Goal: Task Accomplishment & Management: Manage account settings

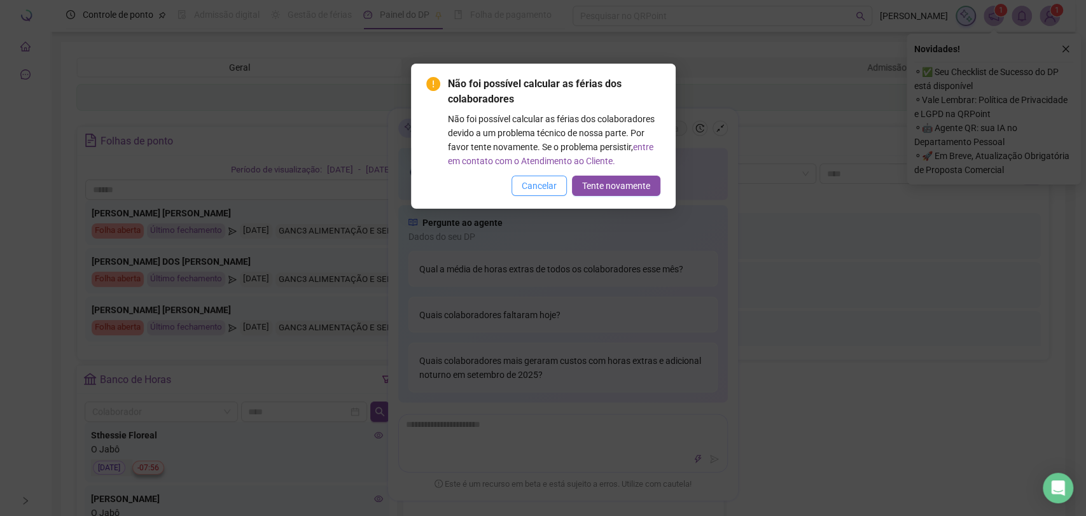
click at [536, 188] on span "Cancelar" at bounding box center [539, 186] width 35 height 14
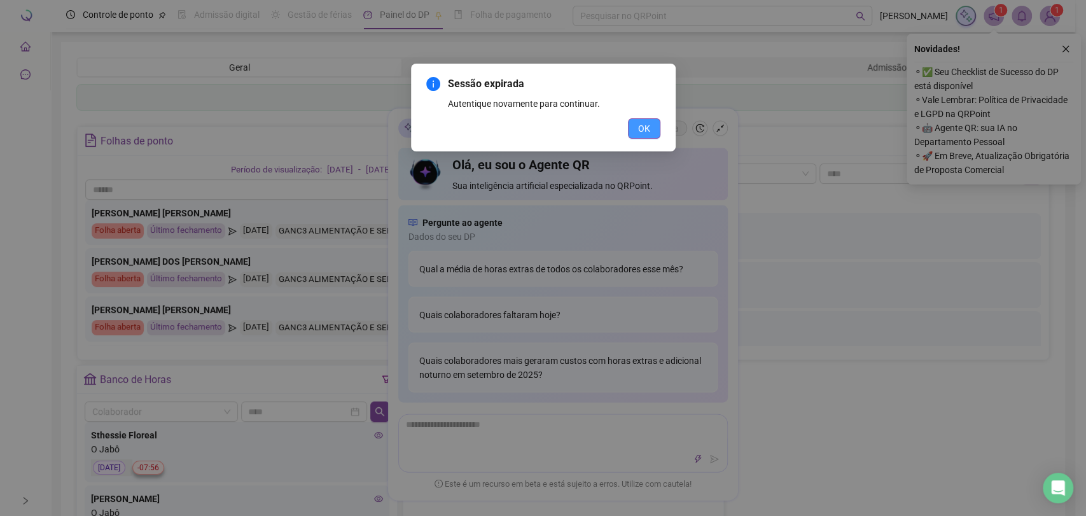
click at [643, 132] on span "OK" at bounding box center [644, 129] width 12 height 14
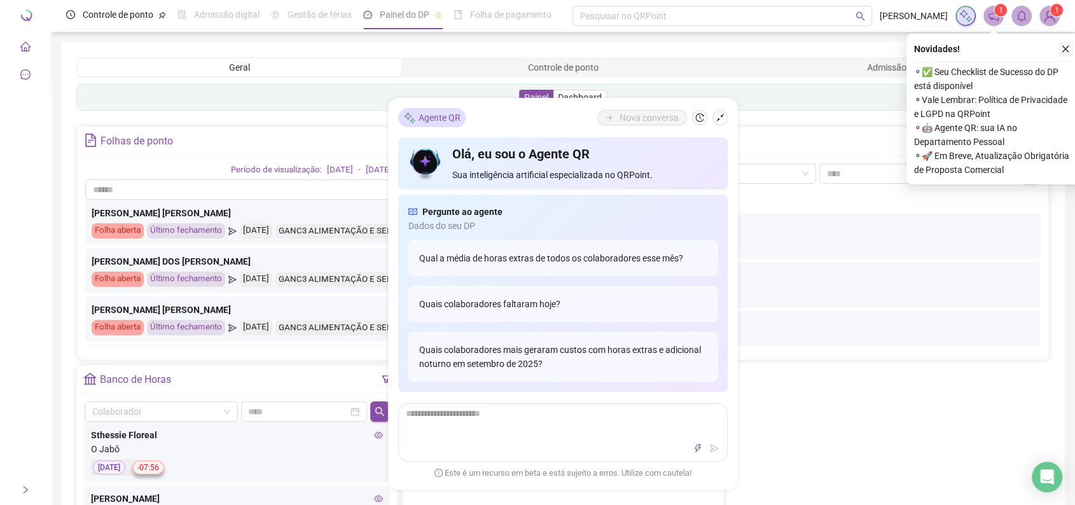
click at [1063, 49] on icon "close" at bounding box center [1065, 49] width 9 height 9
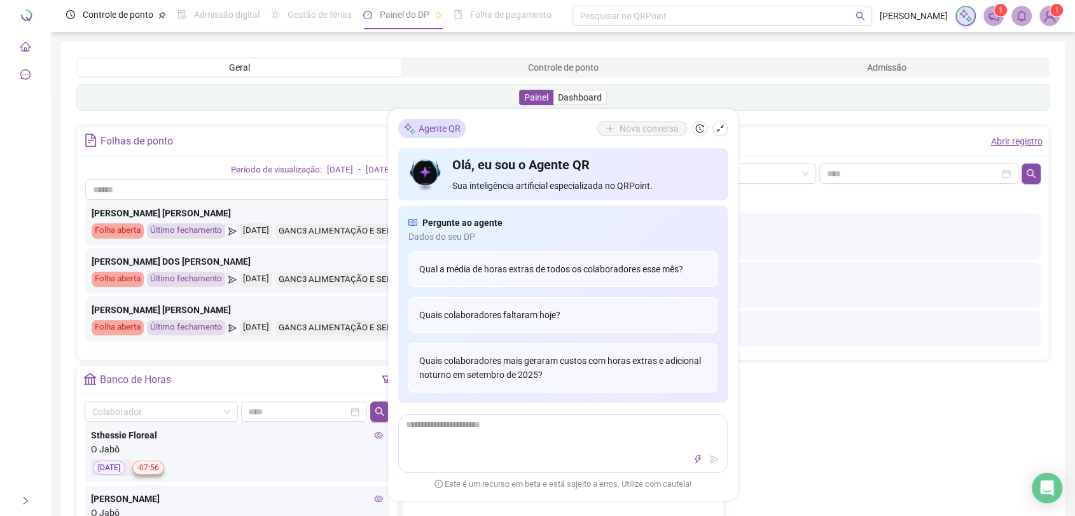
click at [721, 84] on div "Painel Dashboard" at bounding box center [563, 97] width 974 height 27
click at [723, 127] on icon "shrink" at bounding box center [720, 128] width 9 height 9
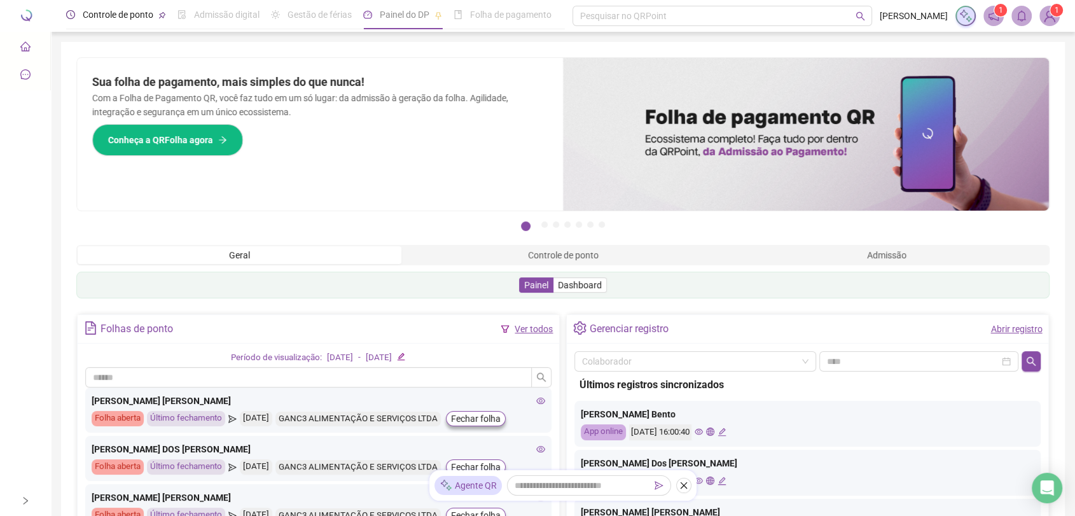
drag, startPoint x: 120, startPoint y: 17, endPoint x: 84, endPoint y: 41, distance: 43.1
click at [118, 17] on span "Controle de ponto" at bounding box center [118, 15] width 71 height 10
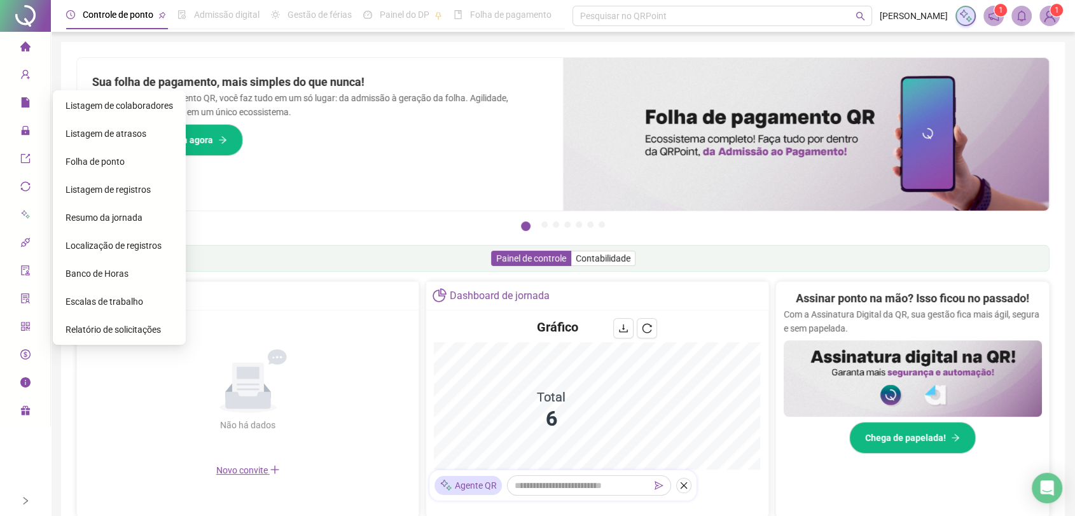
click at [27, 108] on span "file" at bounding box center [25, 104] width 10 height 25
click at [97, 134] on span "Ajustes da folha" at bounding box center [98, 134] width 64 height 10
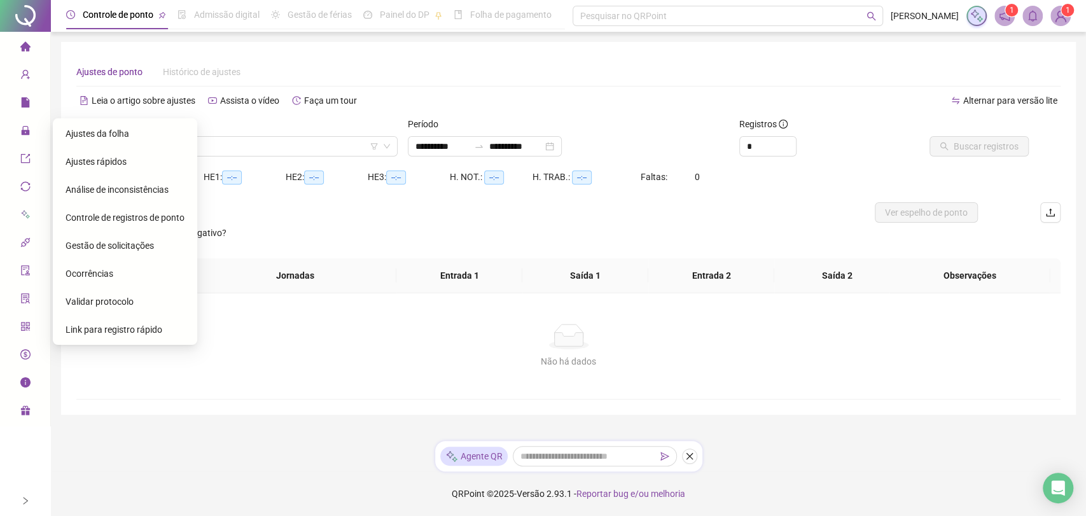
type input "**********"
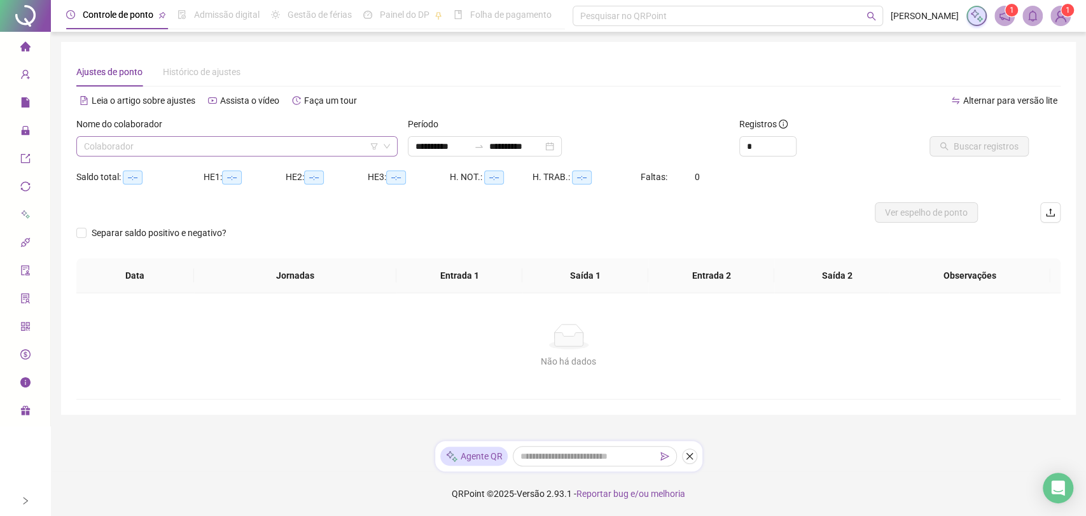
click at [204, 144] on input "search" at bounding box center [231, 146] width 295 height 19
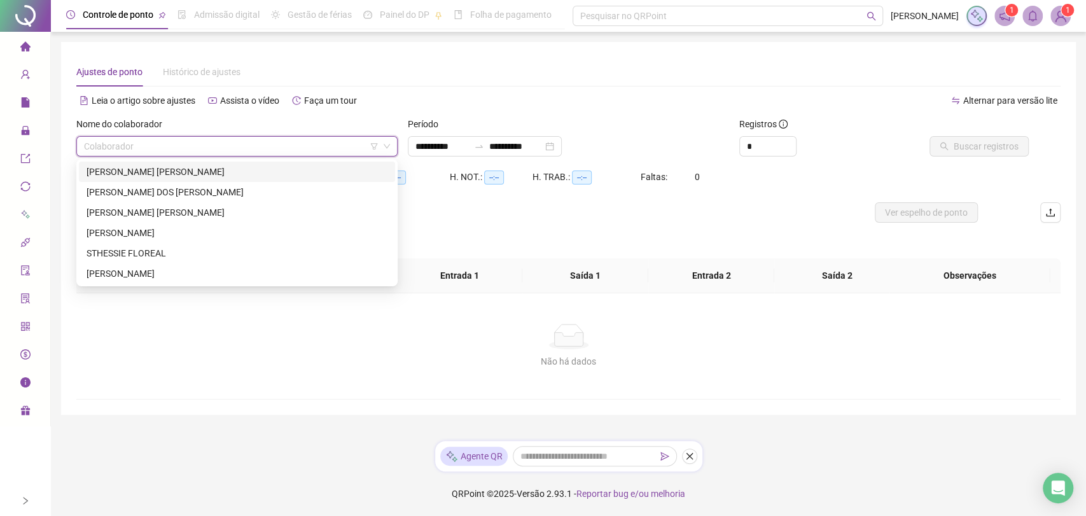
click at [188, 174] on div "[PERSON_NAME] [PERSON_NAME]" at bounding box center [237, 172] width 301 height 14
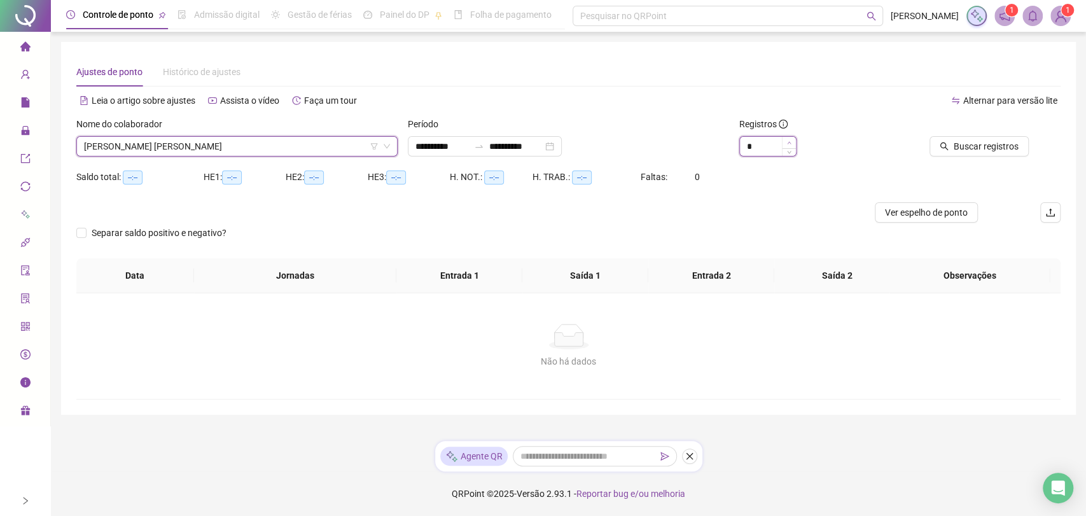
click at [788, 143] on icon "up" at bounding box center [789, 142] width 4 height 3
type input "*"
click at [788, 143] on icon "up" at bounding box center [789, 142] width 4 height 3
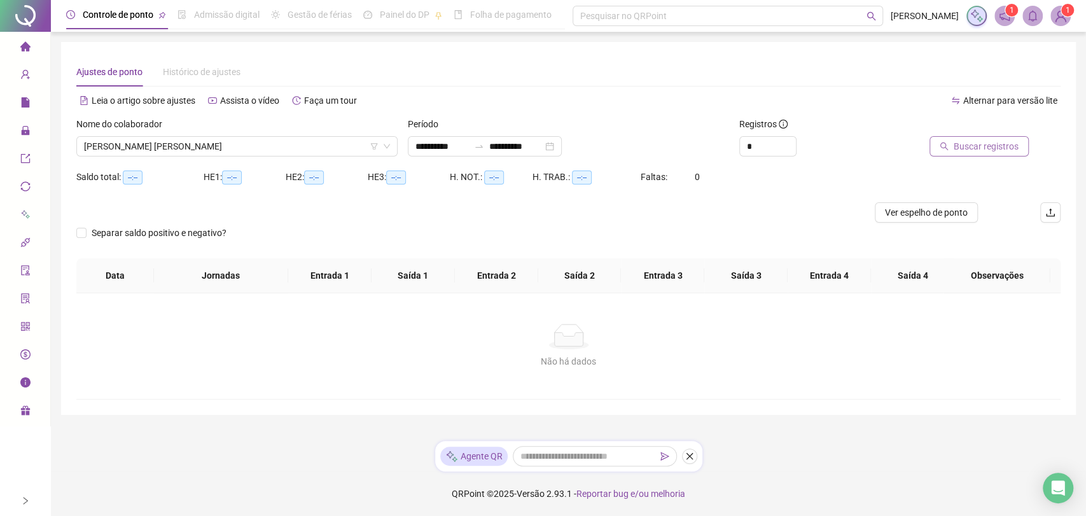
click at [990, 144] on span "Buscar registros" at bounding box center [986, 146] width 65 height 14
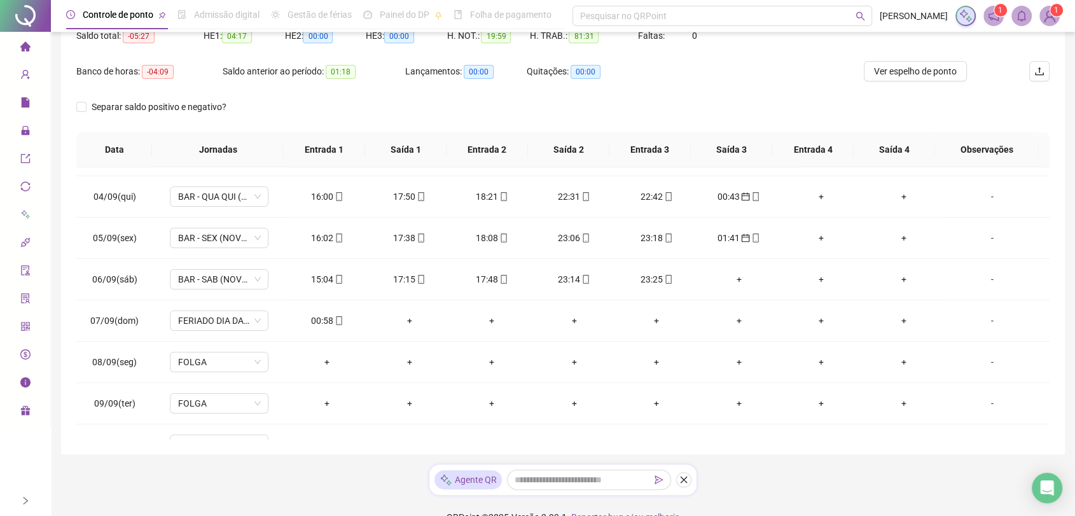
scroll to position [141, 0]
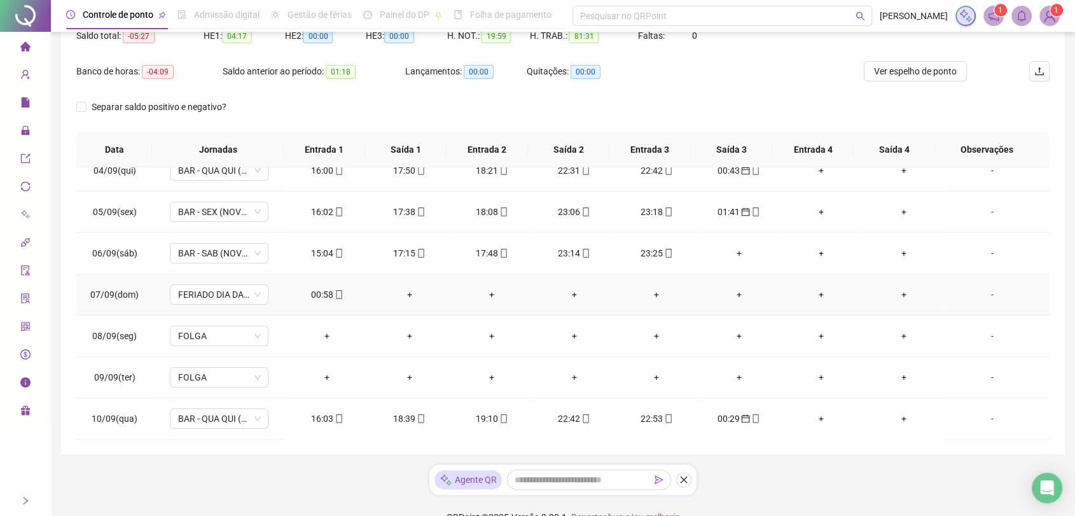
click at [315, 295] on div "00:58" at bounding box center [327, 295] width 62 height 14
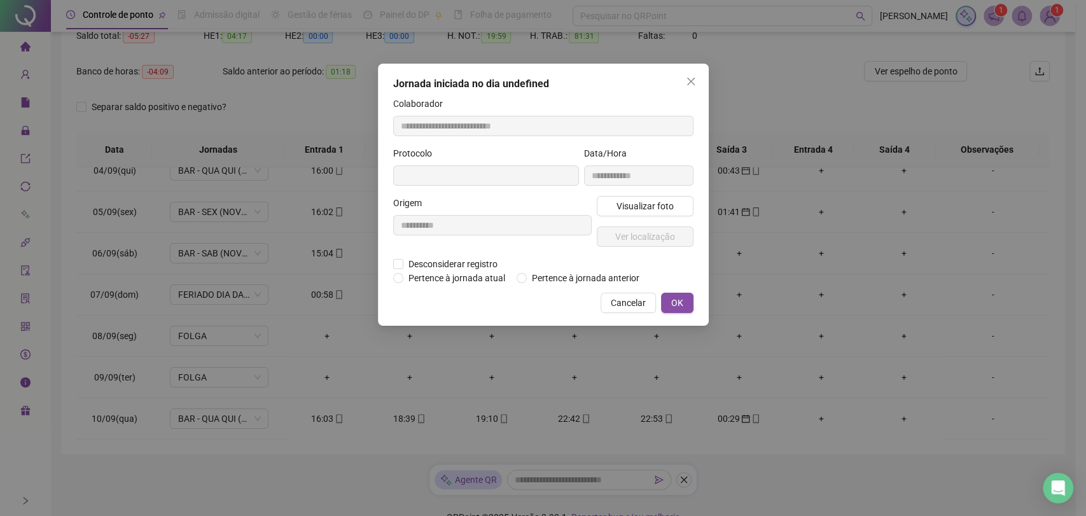
type input "**********"
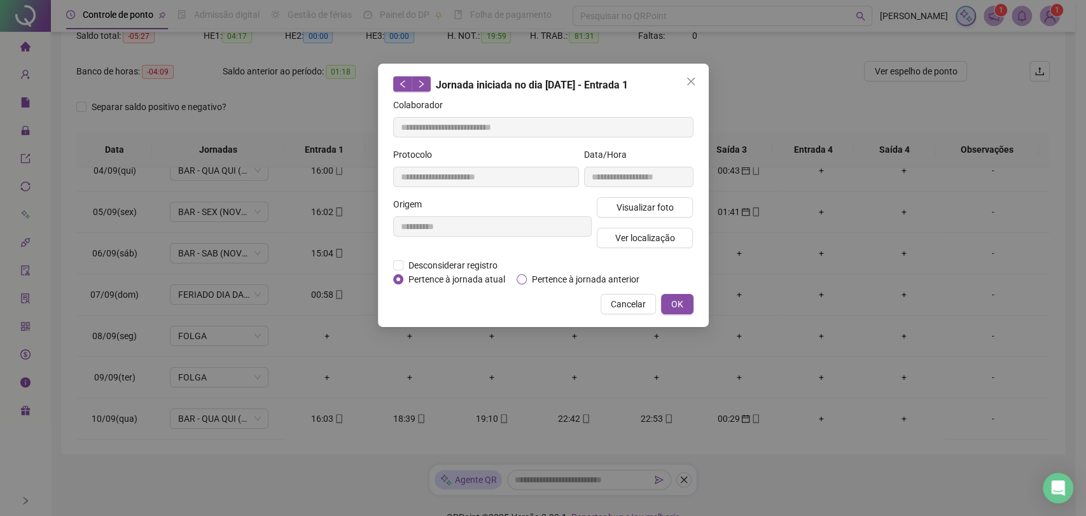
click at [565, 278] on span "Pertence à jornada anterior" at bounding box center [586, 279] width 118 height 14
click at [685, 309] on button "OK" at bounding box center [677, 304] width 32 height 20
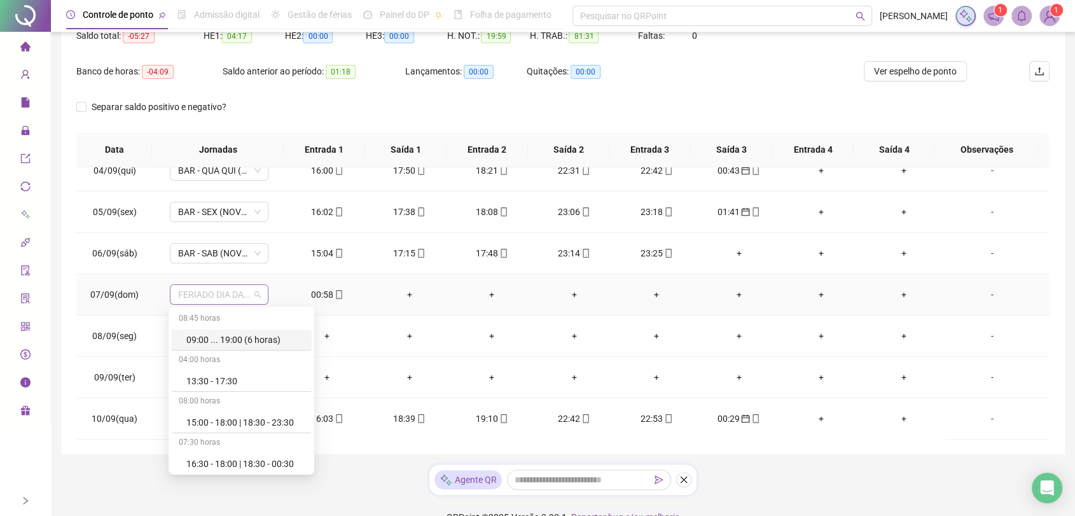
click at [256, 294] on span "FERIADO DIA DA INDEPENDÊNCIA" at bounding box center [219, 294] width 83 height 19
click at [199, 394] on div "Folga" at bounding box center [245, 395] width 118 height 14
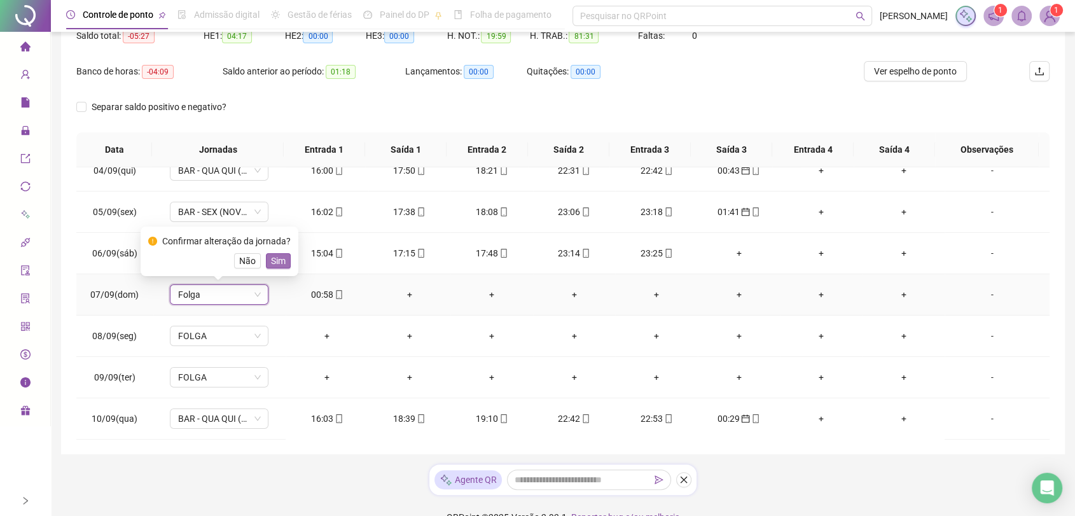
click at [278, 263] on span "Sim" at bounding box center [278, 261] width 15 height 14
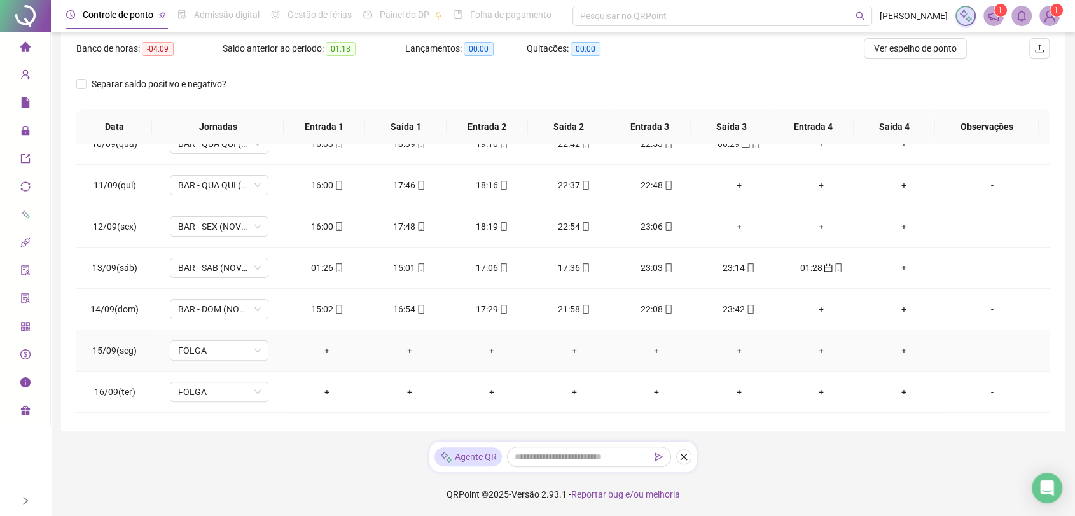
scroll to position [360, 0]
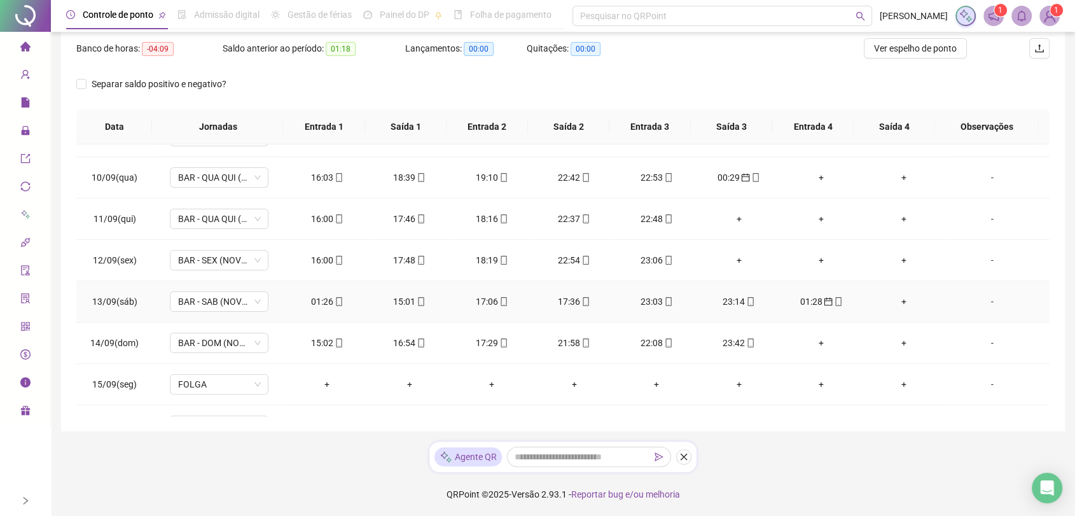
click at [317, 298] on div "01:26" at bounding box center [327, 302] width 62 height 14
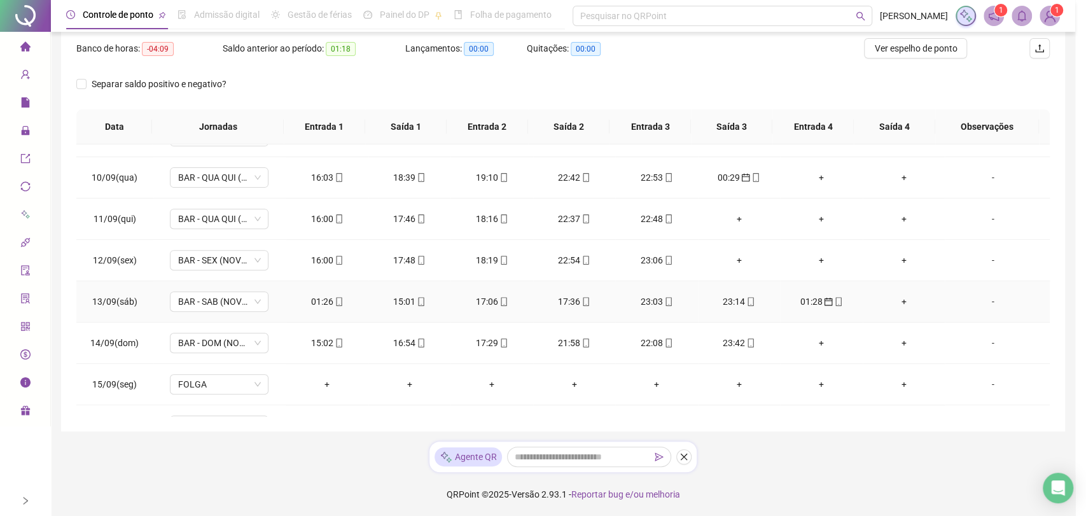
type input "**********"
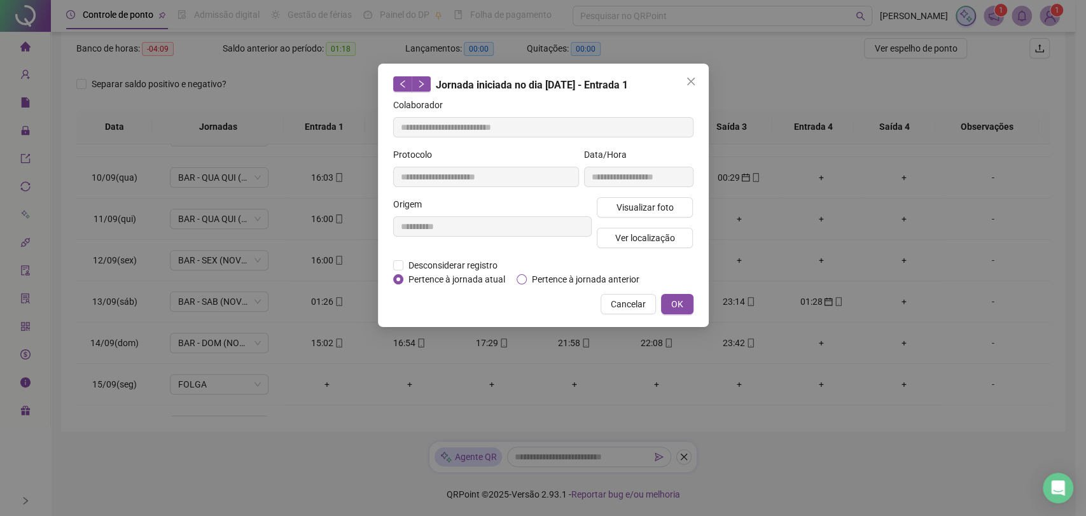
click at [584, 279] on span "Pertence à jornada anterior" at bounding box center [586, 279] width 118 height 14
click at [676, 307] on span "OK" at bounding box center [677, 304] width 12 height 14
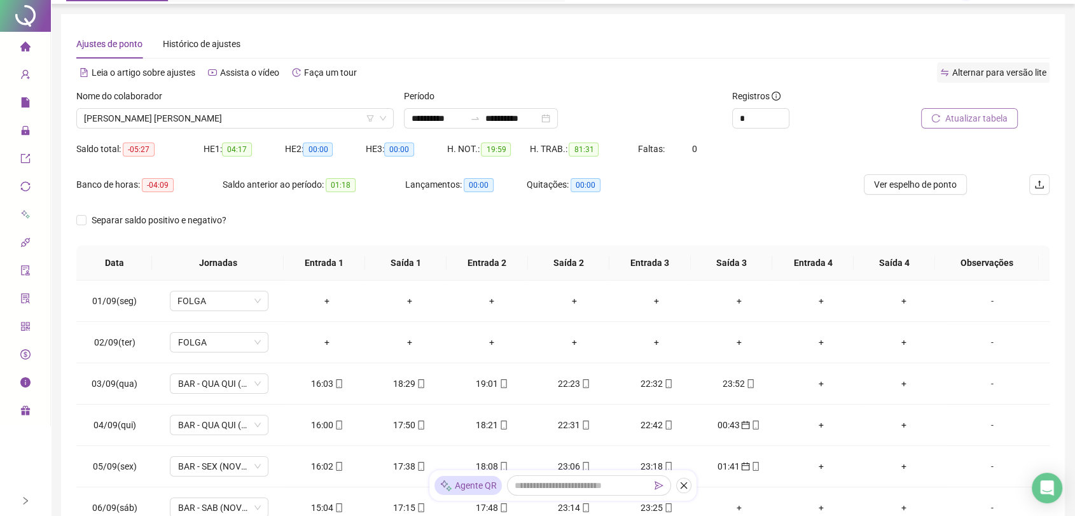
scroll to position [0, 0]
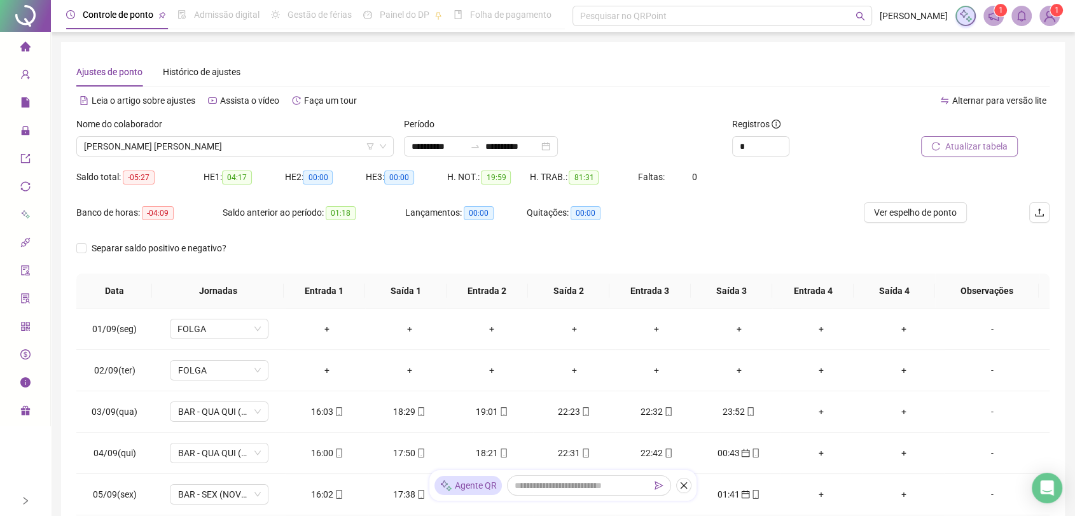
click at [952, 144] on span "Atualizar tabela" at bounding box center [977, 146] width 62 height 14
click at [301, 144] on span "[PERSON_NAME] [PERSON_NAME]" at bounding box center [235, 146] width 302 height 19
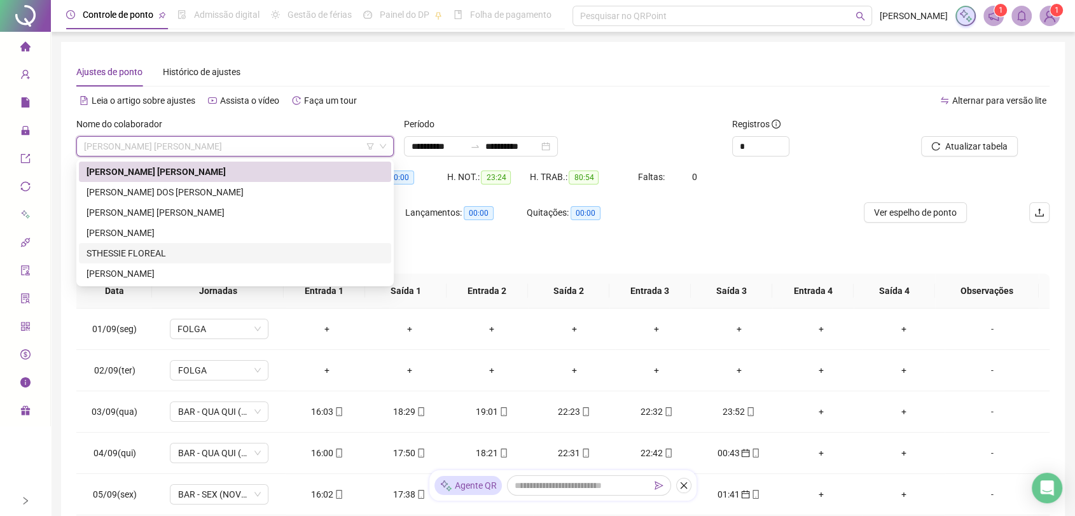
click at [159, 253] on div "STHESSIE FLOREAL" at bounding box center [235, 253] width 297 height 14
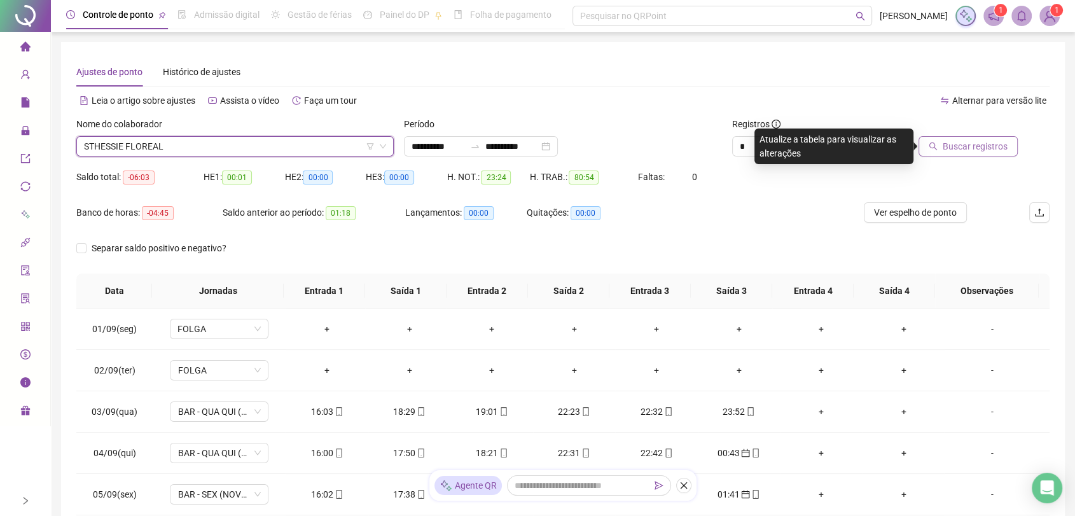
click at [948, 147] on span "Buscar registros" at bounding box center [975, 146] width 65 height 14
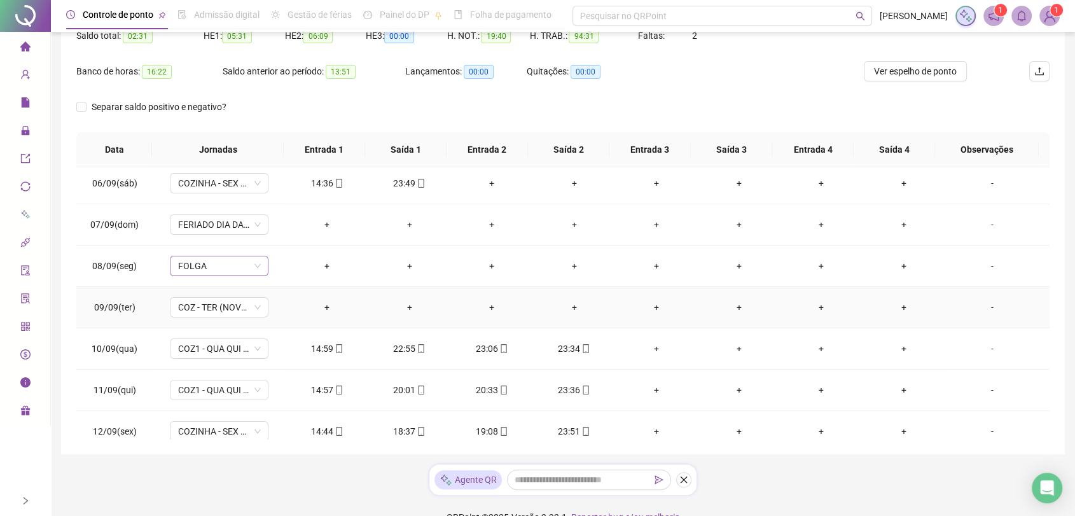
scroll to position [212, 0]
click at [242, 225] on span "FERIADO DIA DA INDEPENDÊNCIA" at bounding box center [219, 223] width 83 height 19
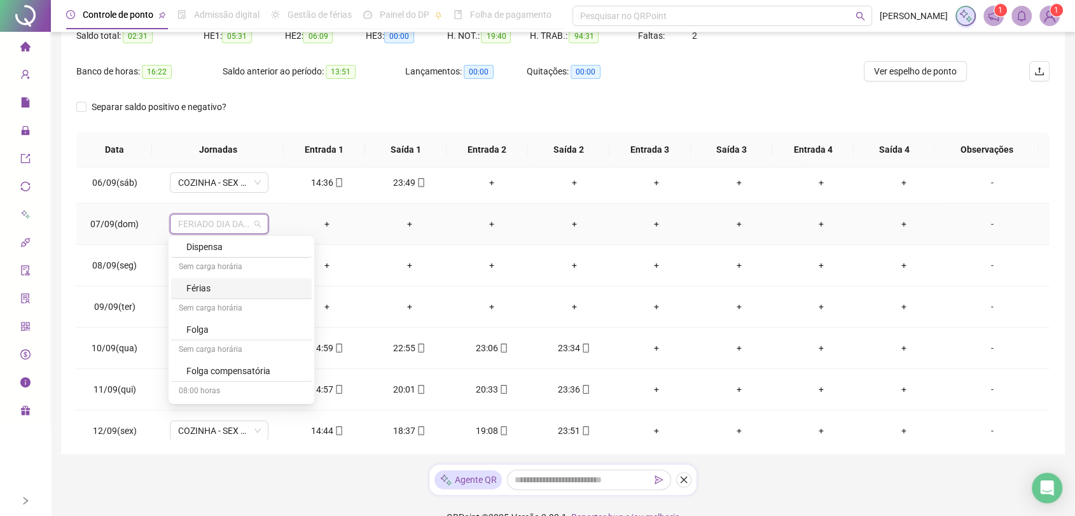
scroll to position [565, 0]
click at [204, 323] on div "Folga" at bounding box center [245, 325] width 118 height 14
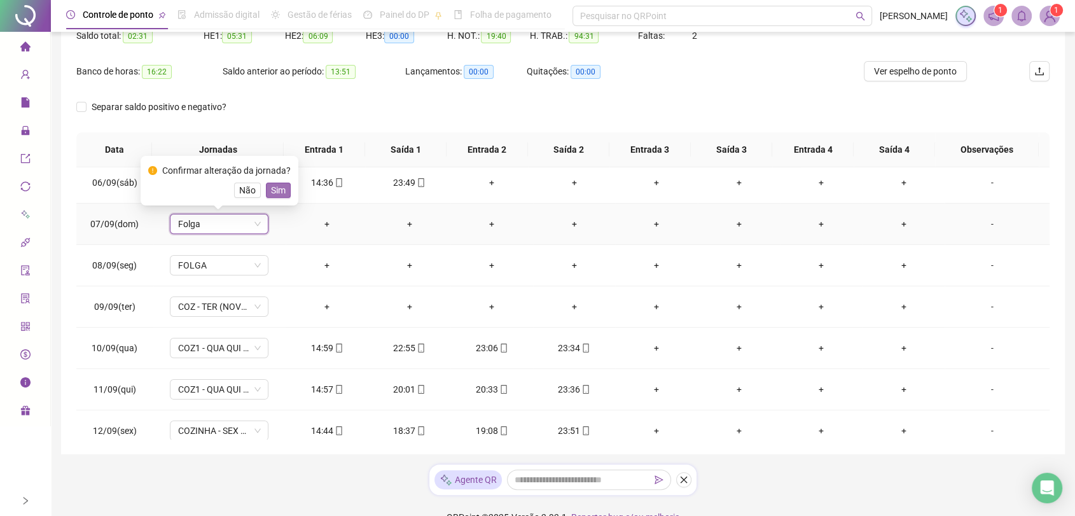
click at [271, 191] on span "Sim" at bounding box center [278, 190] width 15 height 14
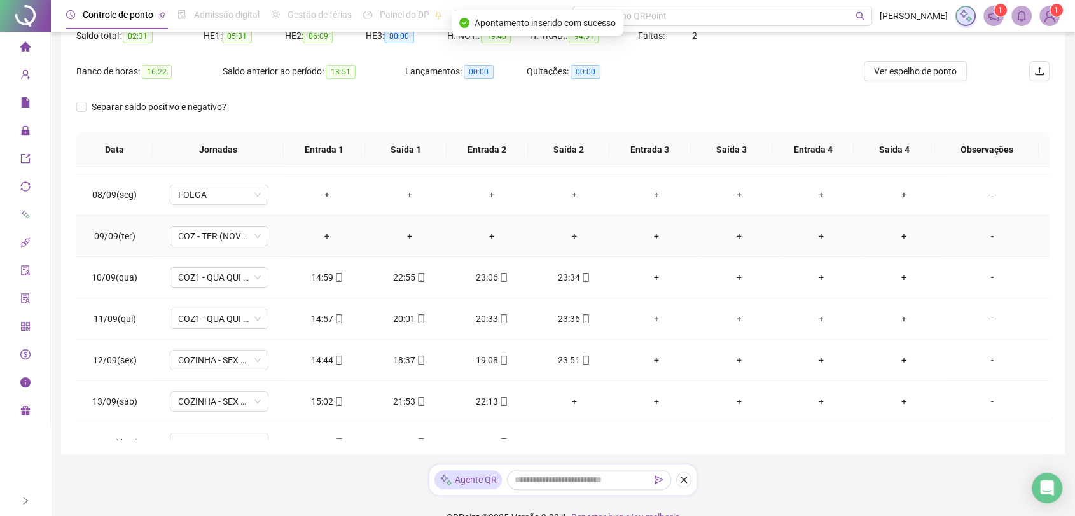
scroll to position [430, 0]
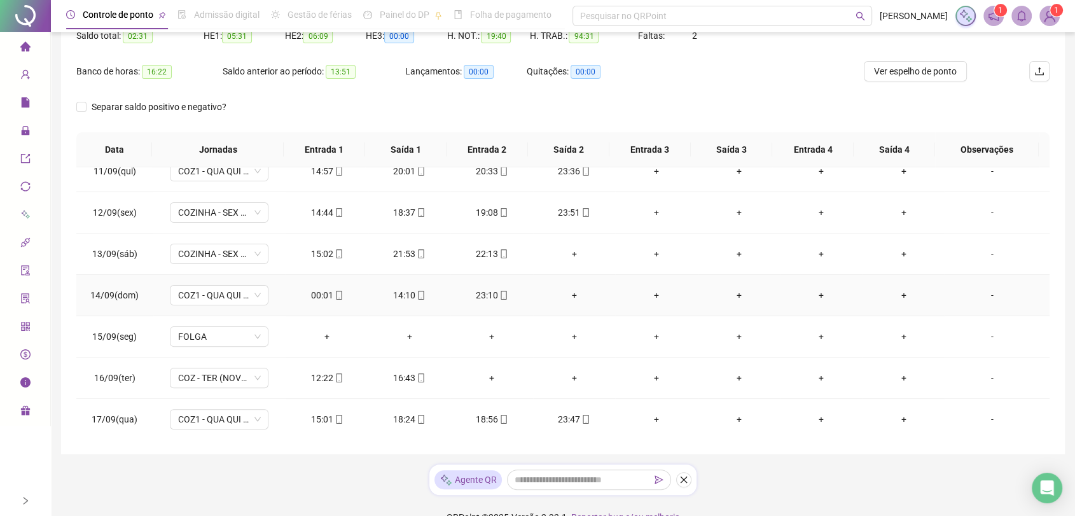
click at [316, 295] on div "00:01" at bounding box center [327, 295] width 62 height 14
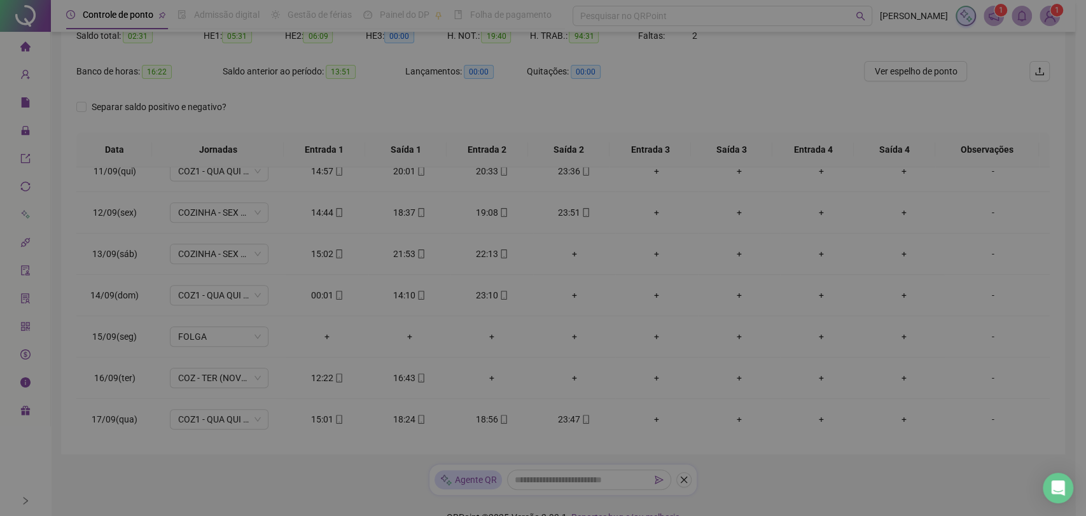
type input "**********"
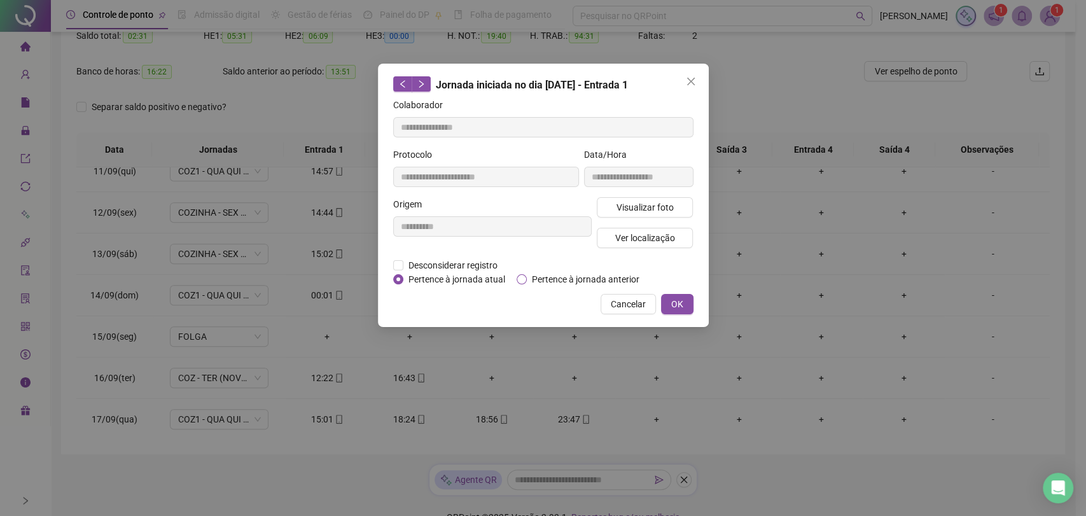
click at [540, 277] on span "Pertence à jornada anterior" at bounding box center [586, 279] width 118 height 14
click at [677, 302] on span "OK" at bounding box center [677, 304] width 12 height 14
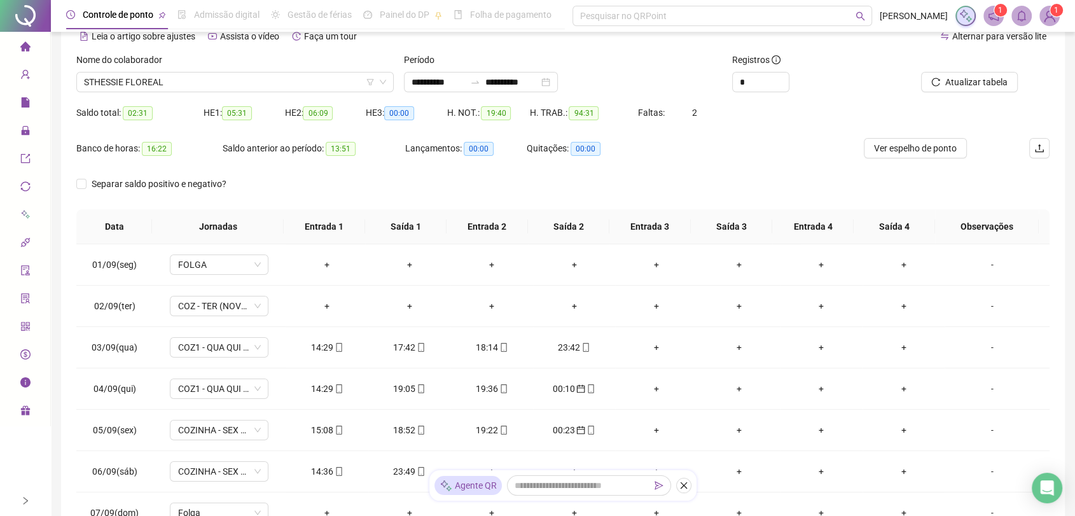
scroll to position [0, 0]
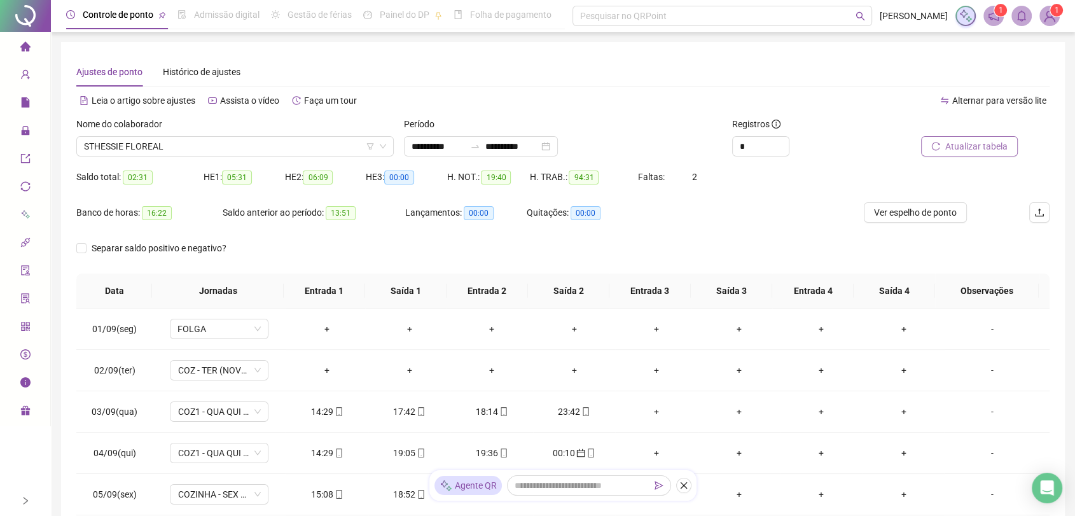
click at [960, 139] on span "Atualizar tabela" at bounding box center [977, 146] width 62 height 14
click at [949, 148] on span "Atualizar tabela" at bounding box center [977, 146] width 62 height 14
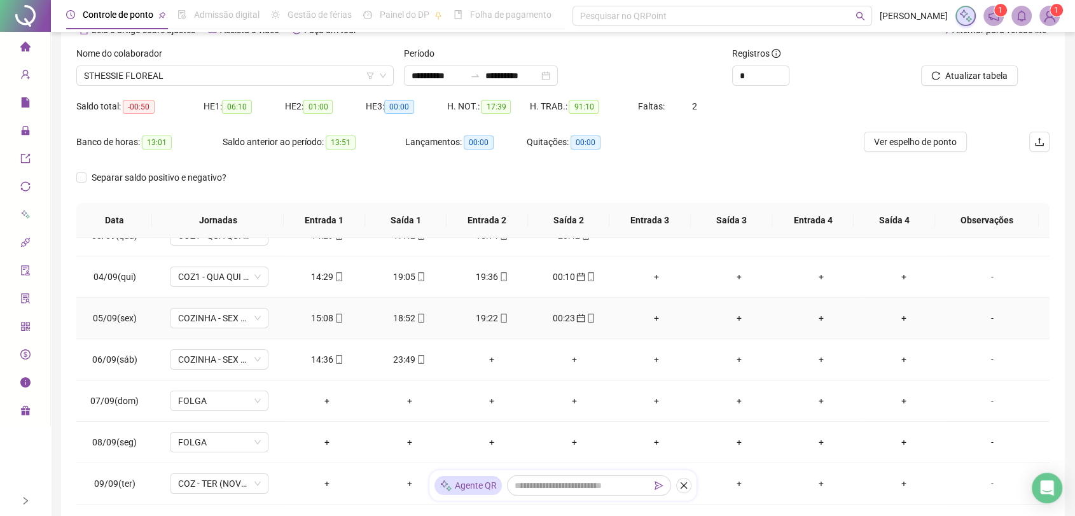
scroll to position [141, 0]
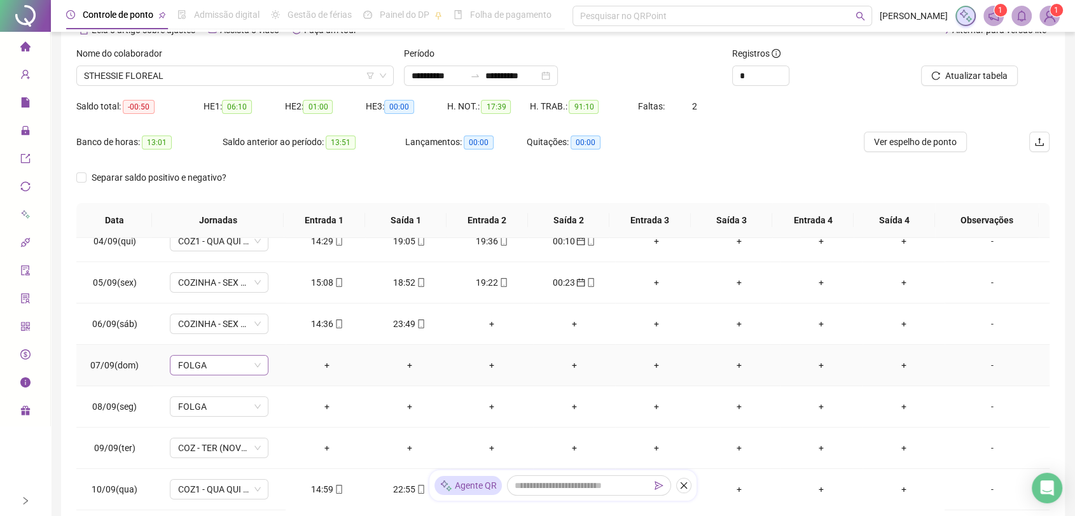
click at [235, 361] on span "FOLGA" at bounding box center [219, 365] width 83 height 19
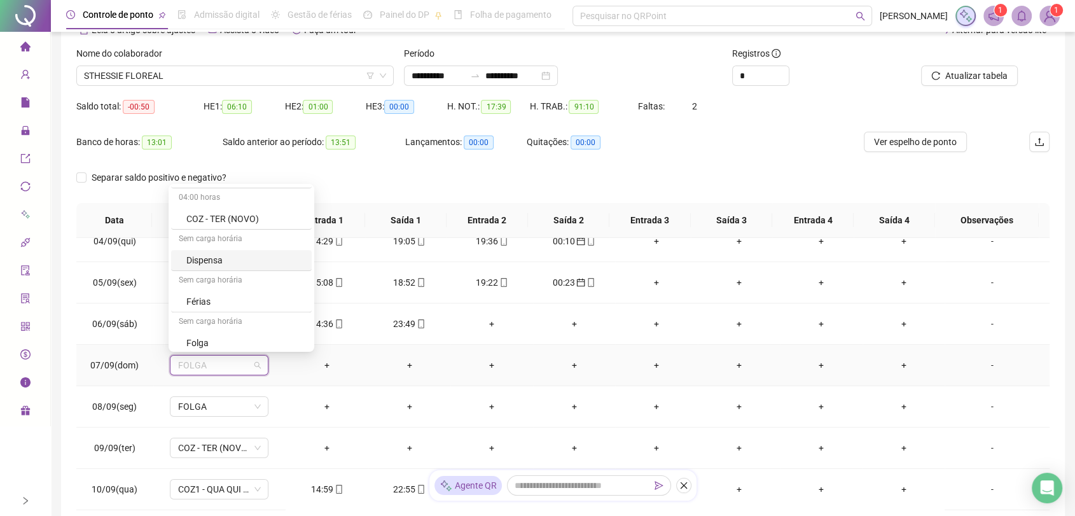
click at [212, 261] on div "Dispensa" at bounding box center [245, 260] width 118 height 14
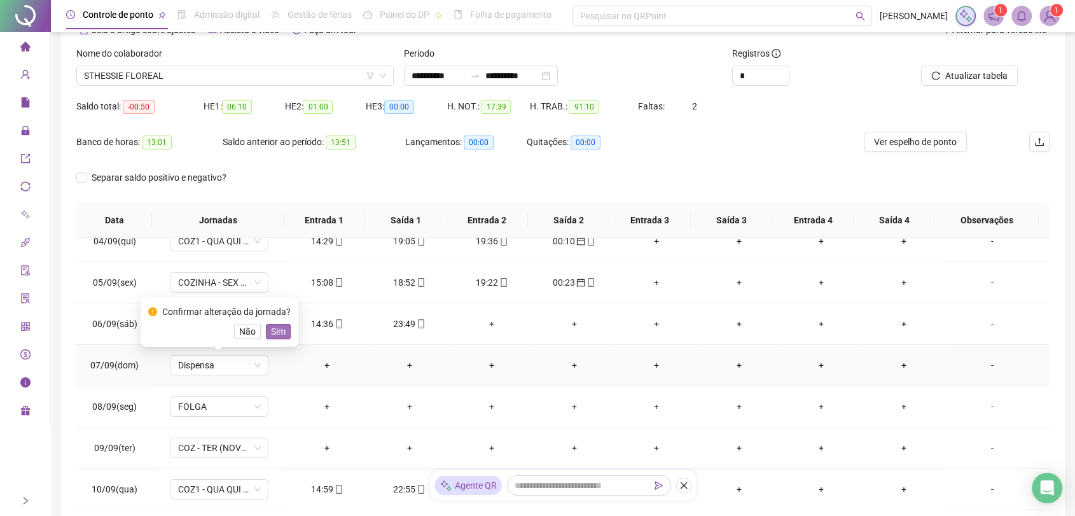
click at [280, 333] on span "Sim" at bounding box center [278, 332] width 15 height 14
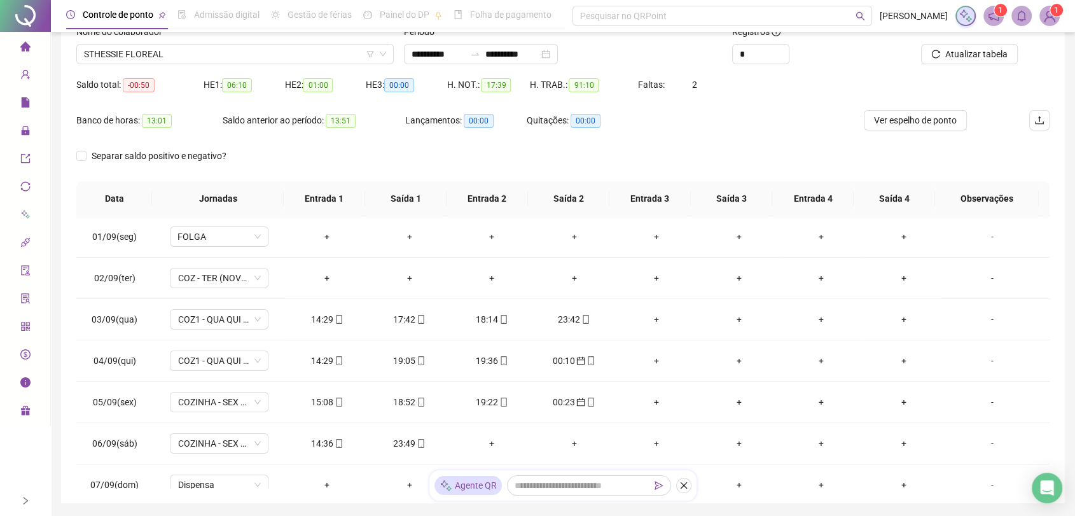
scroll to position [38, 0]
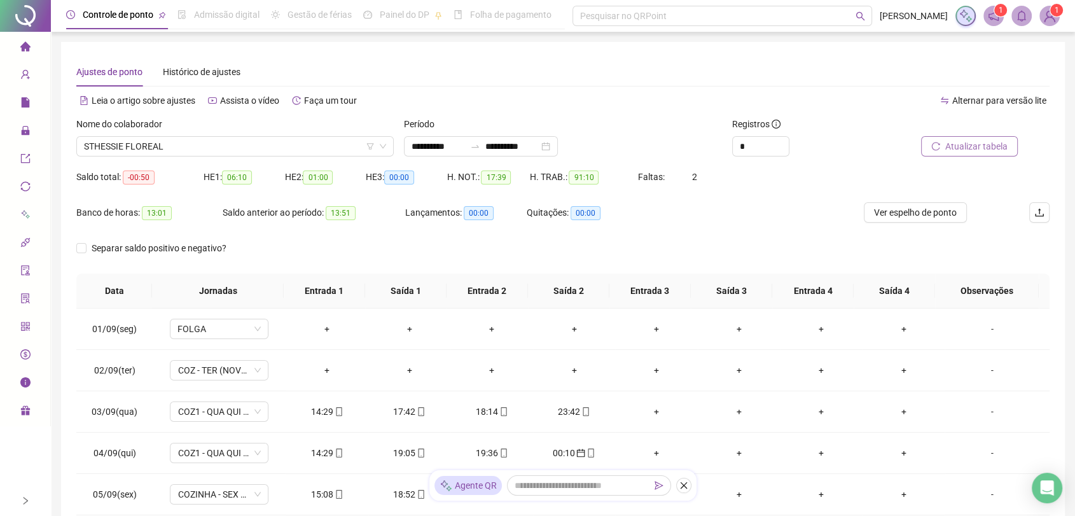
click at [991, 141] on span "Atualizar tabela" at bounding box center [977, 146] width 62 height 14
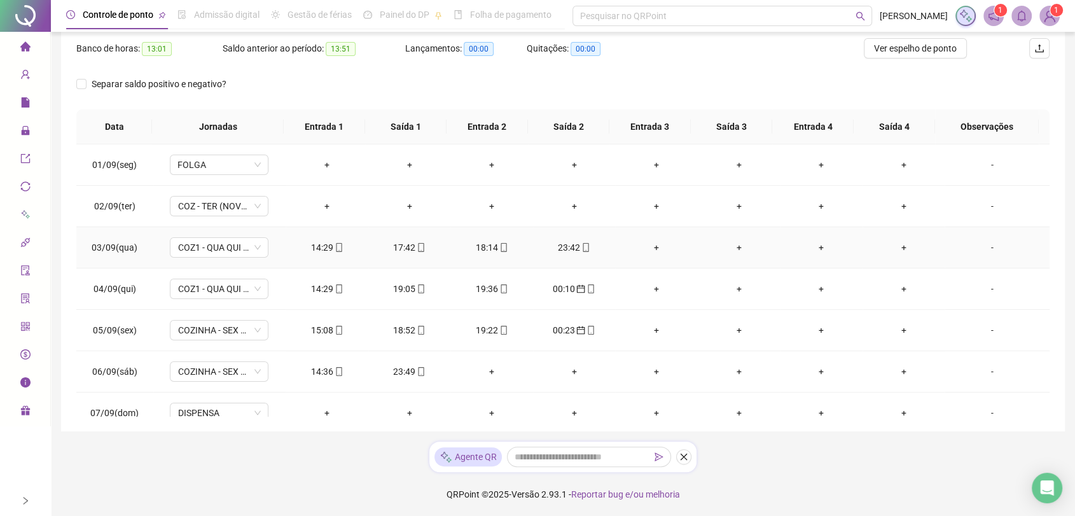
scroll to position [0, 0]
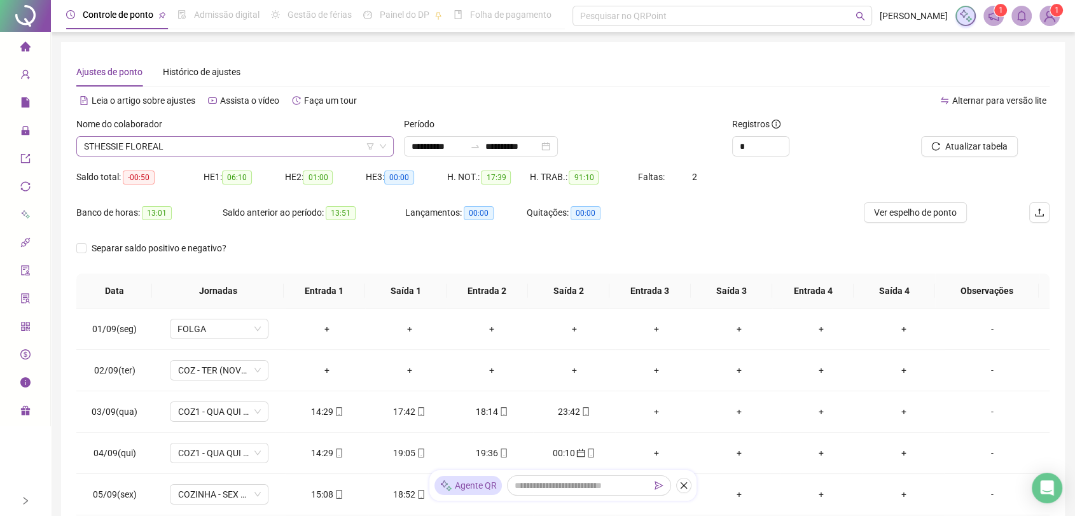
click at [292, 146] on span "STHESSIE FLOREAL" at bounding box center [235, 146] width 302 height 19
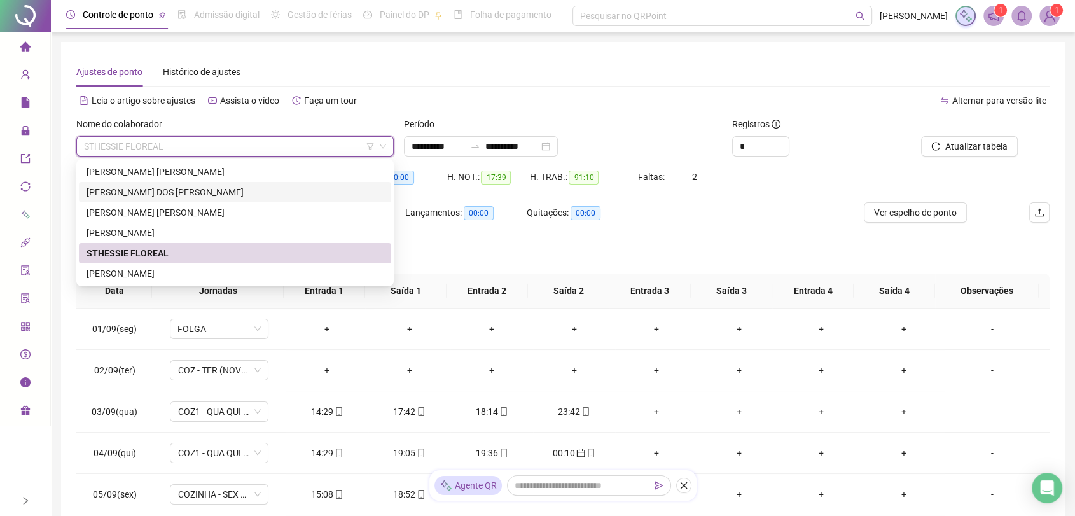
click at [167, 193] on div "[PERSON_NAME] DOS [PERSON_NAME]" at bounding box center [235, 192] width 297 height 14
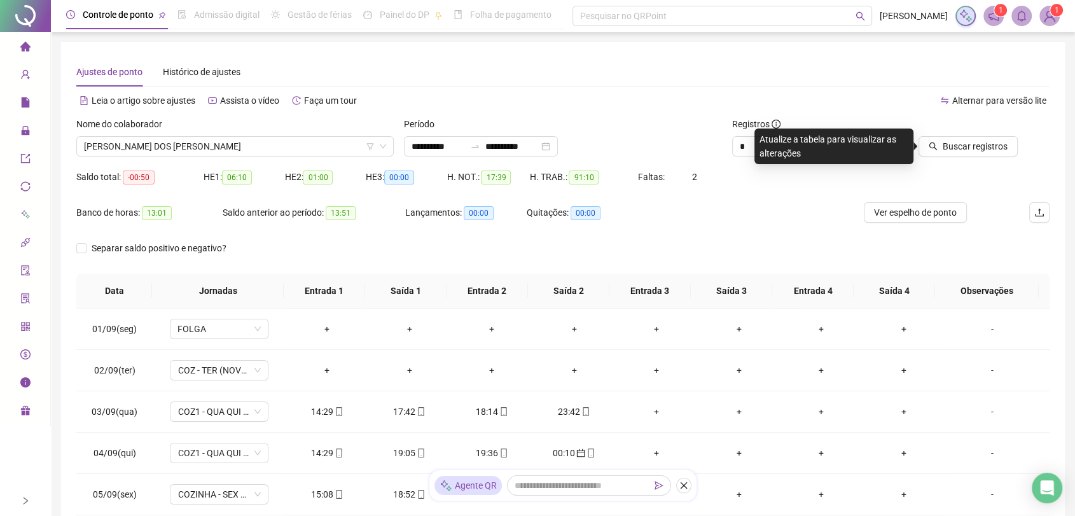
click at [733, 80] on div "Ajustes de ponto Histórico de ajustes" at bounding box center [563, 71] width 974 height 29
click at [958, 144] on span "Buscar registros" at bounding box center [975, 146] width 65 height 14
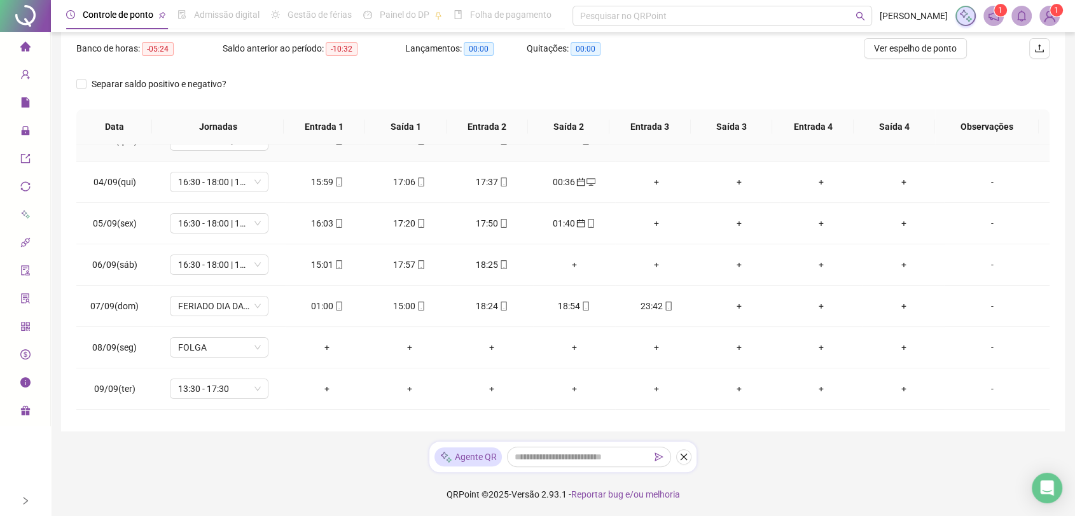
scroll to position [141, 0]
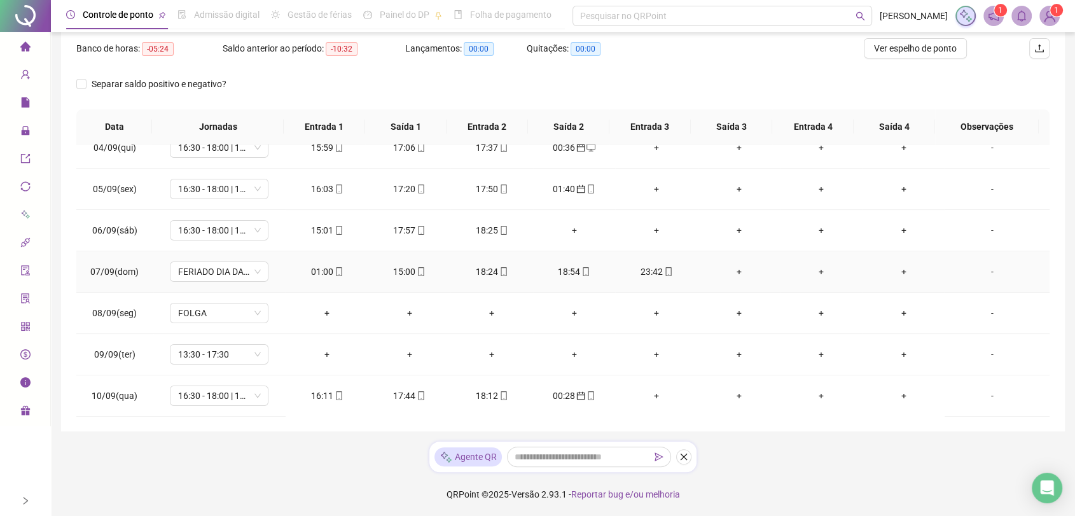
click at [314, 271] on div "01:00" at bounding box center [327, 272] width 62 height 14
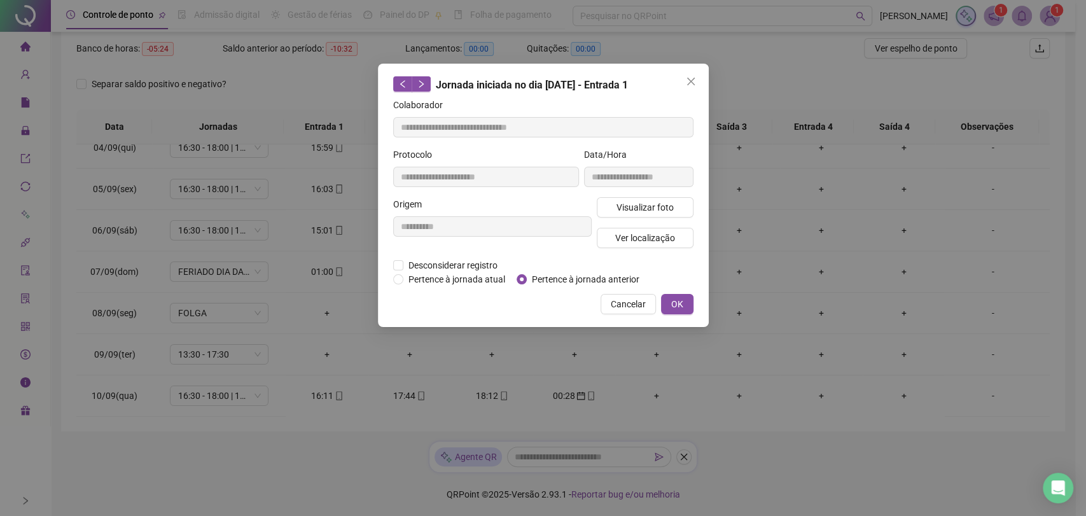
type input "**********"
click at [536, 277] on span "Pertence à jornada anterior" at bounding box center [586, 279] width 118 height 14
click at [676, 307] on span "OK" at bounding box center [677, 304] width 12 height 14
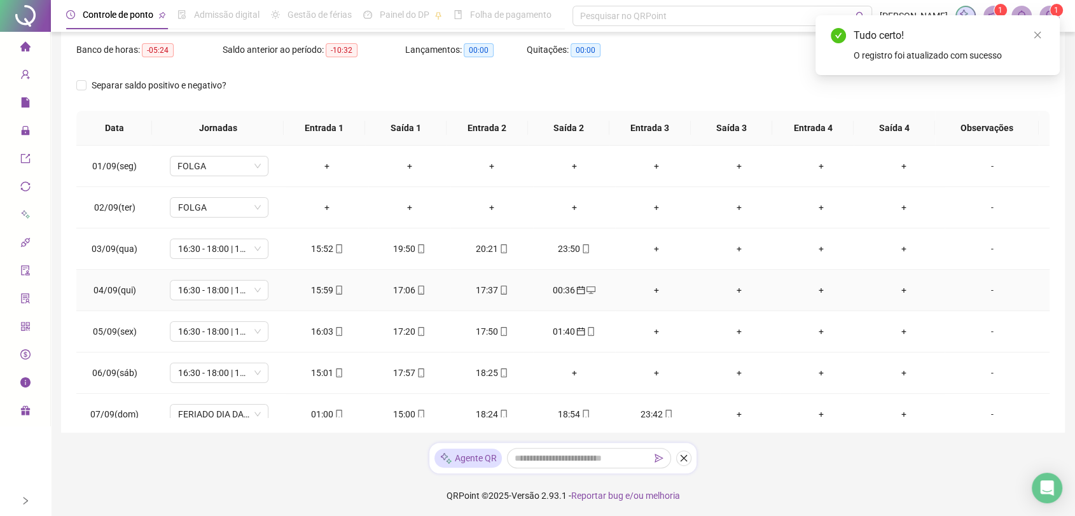
scroll to position [23, 0]
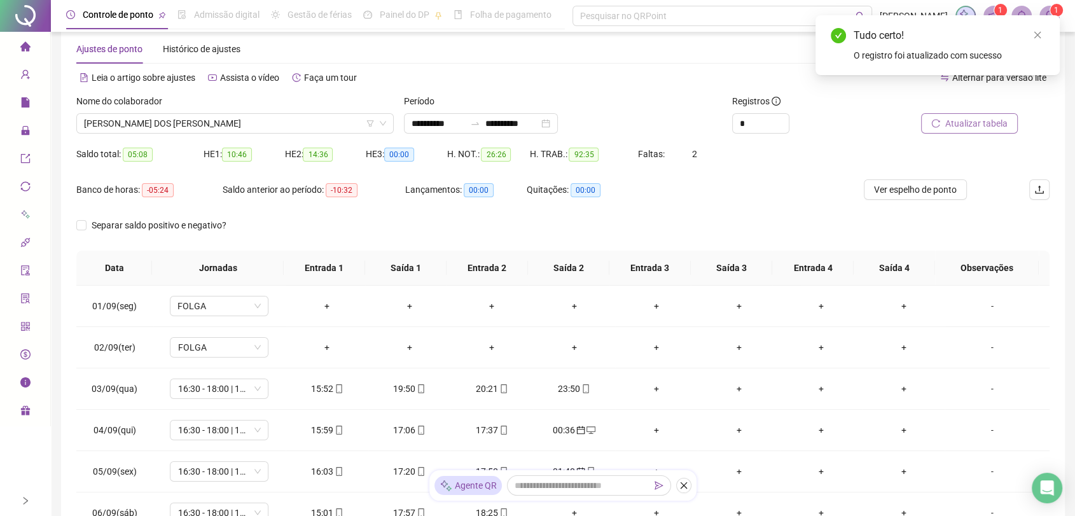
click at [962, 122] on span "Atualizar tabela" at bounding box center [977, 123] width 62 height 14
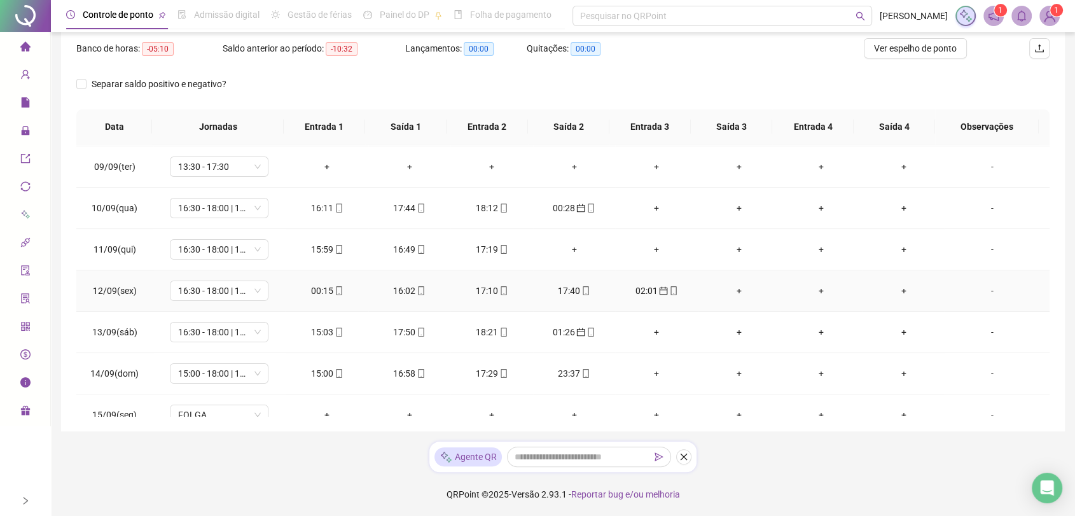
scroll to position [353, 0]
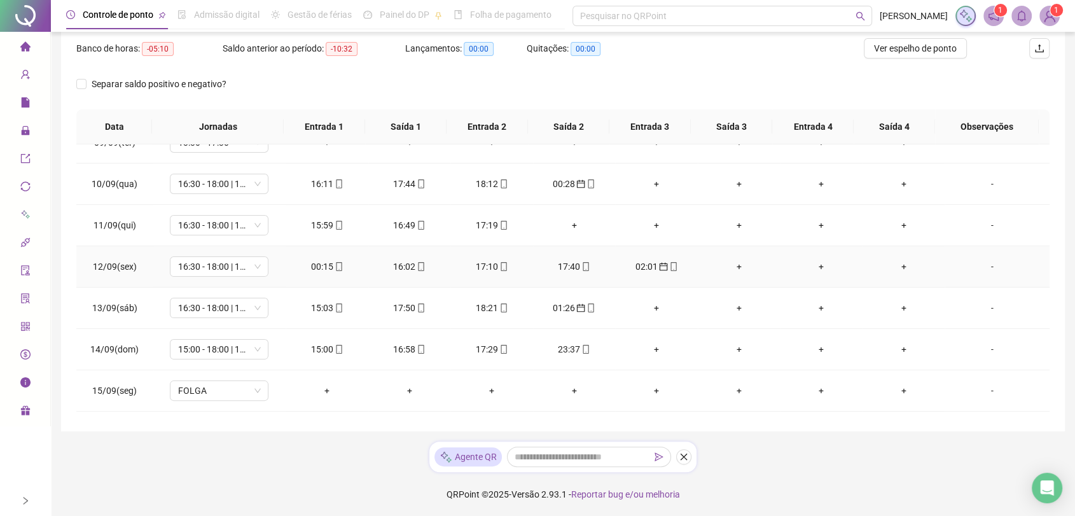
click at [322, 266] on div "00:15" at bounding box center [327, 267] width 62 height 14
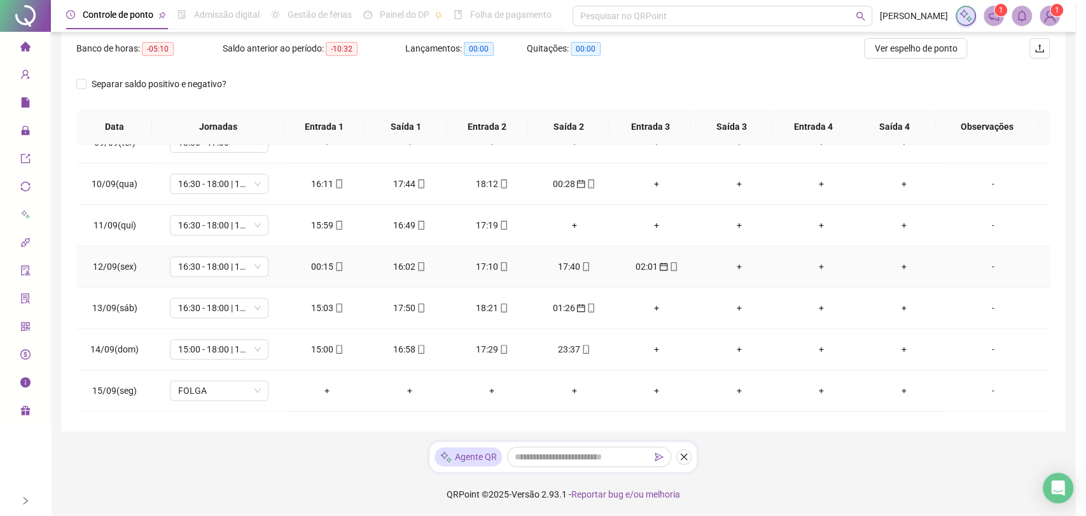
type input "**********"
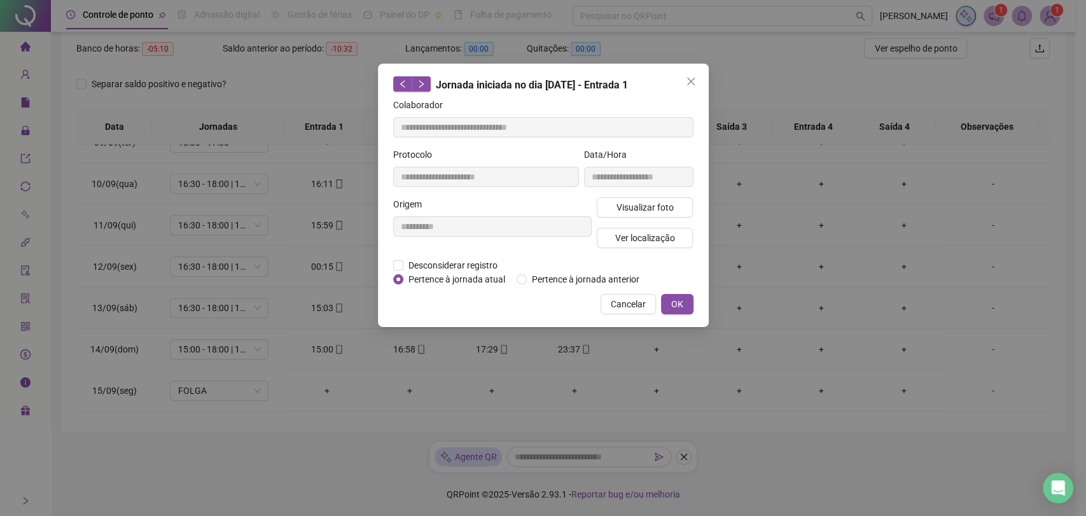
drag, startPoint x: 565, startPoint y: 278, endPoint x: 660, endPoint y: 295, distance: 96.3
click at [566, 277] on span "Pertence à jornada anterior" at bounding box center [586, 279] width 118 height 14
click at [564, 277] on span "Pertence à jornada anterior" at bounding box center [586, 279] width 118 height 14
click at [672, 301] on span "OK" at bounding box center [677, 304] width 12 height 14
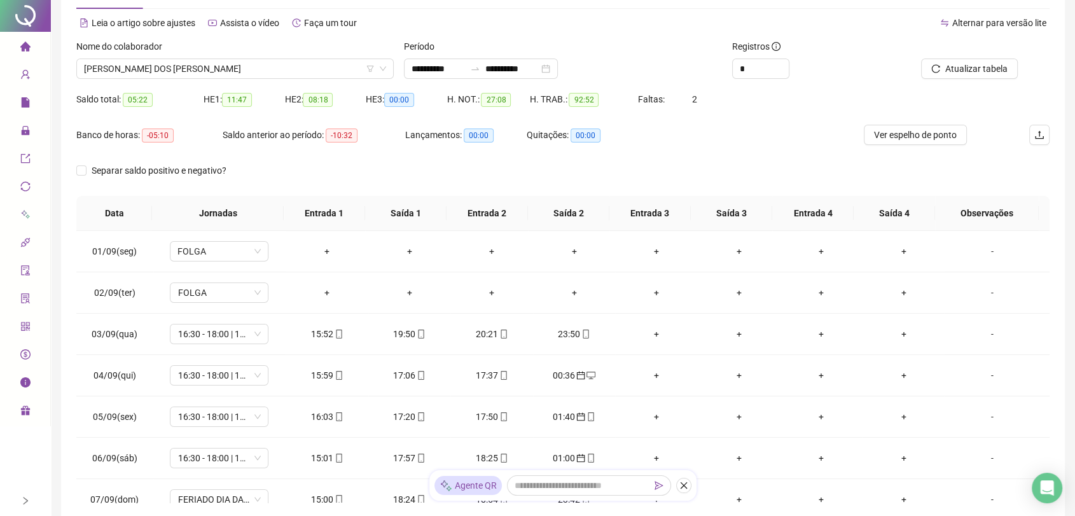
scroll to position [0, 0]
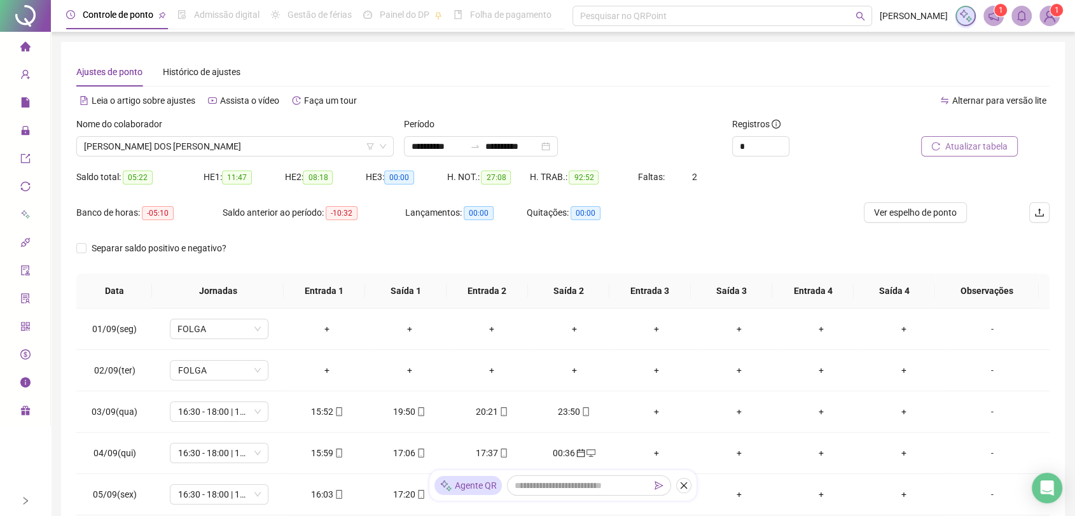
click at [962, 150] on span "Atualizar tabela" at bounding box center [977, 146] width 62 height 14
click at [155, 148] on span "[PERSON_NAME] DOS [PERSON_NAME]" at bounding box center [235, 146] width 302 height 19
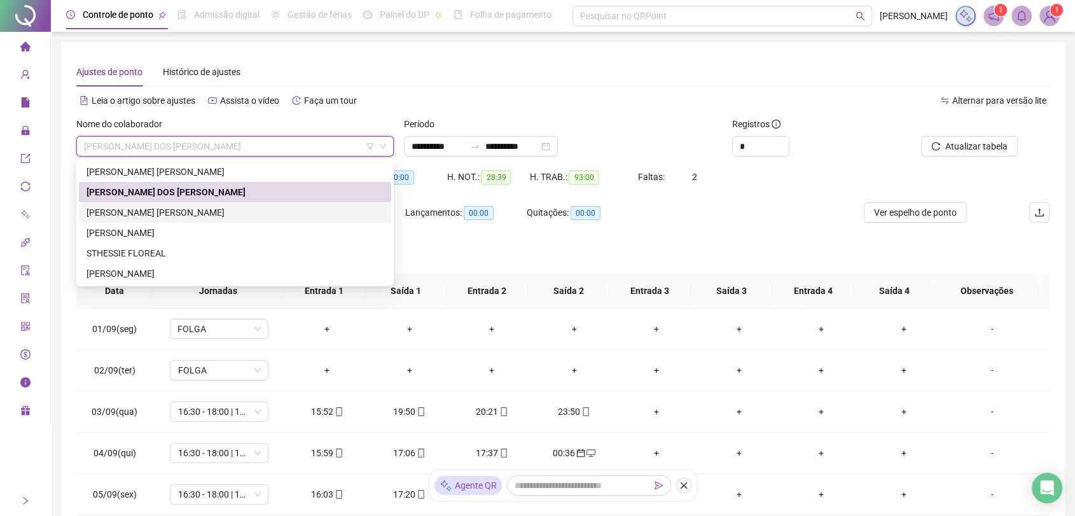
click at [160, 212] on div "[PERSON_NAME] [PERSON_NAME]" at bounding box center [235, 213] width 297 height 14
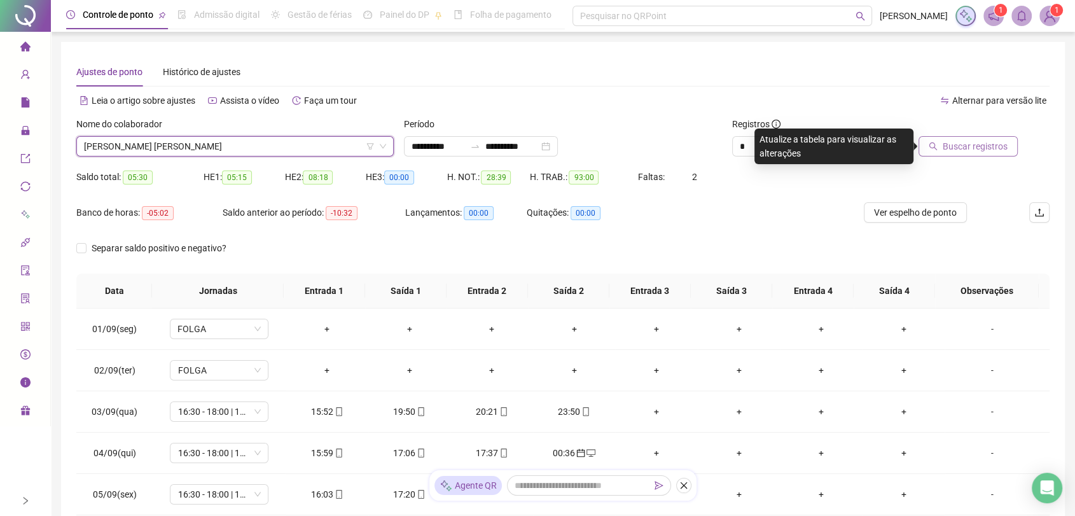
click at [990, 139] on span "Buscar registros" at bounding box center [975, 146] width 65 height 14
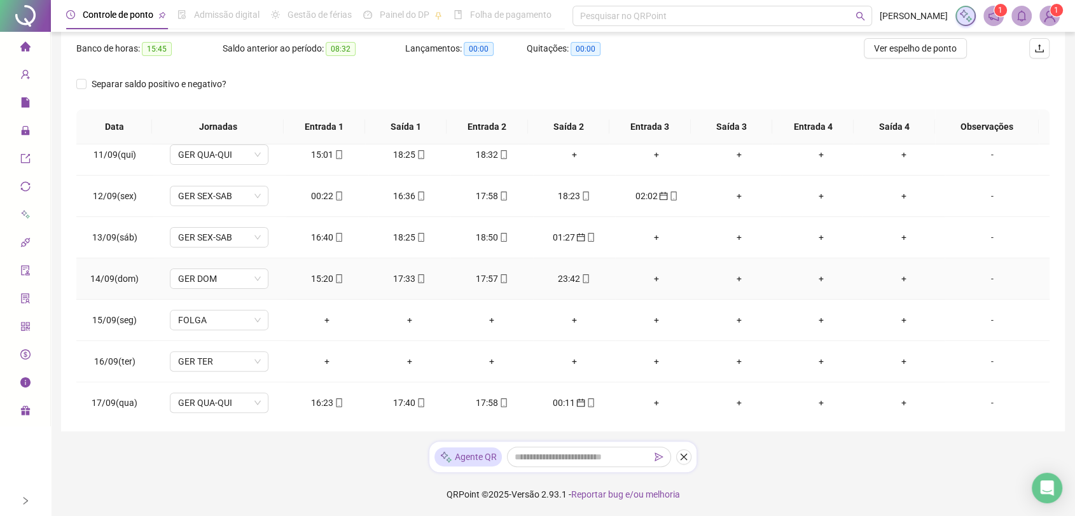
scroll to position [283, 0]
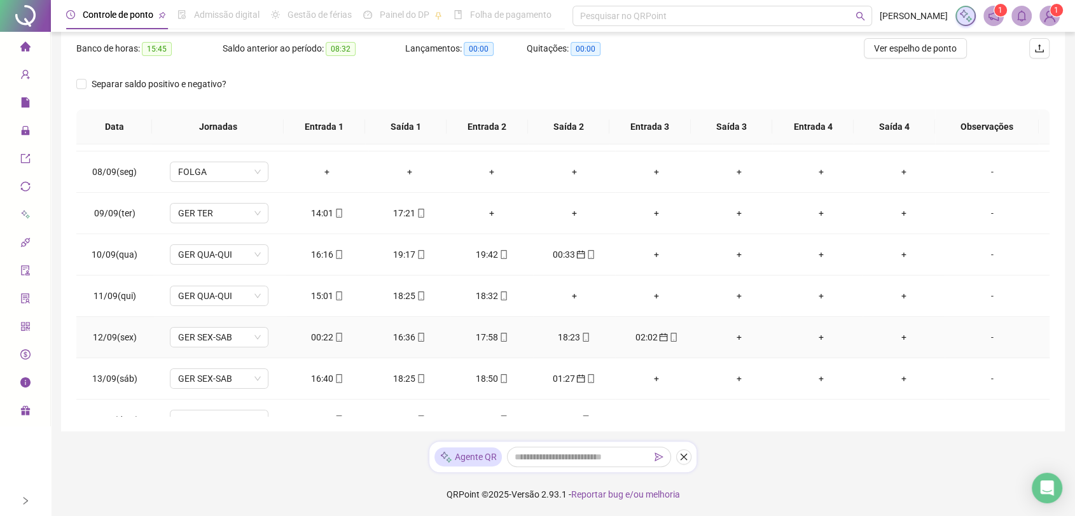
click at [319, 334] on div "00:22" at bounding box center [327, 337] width 62 height 14
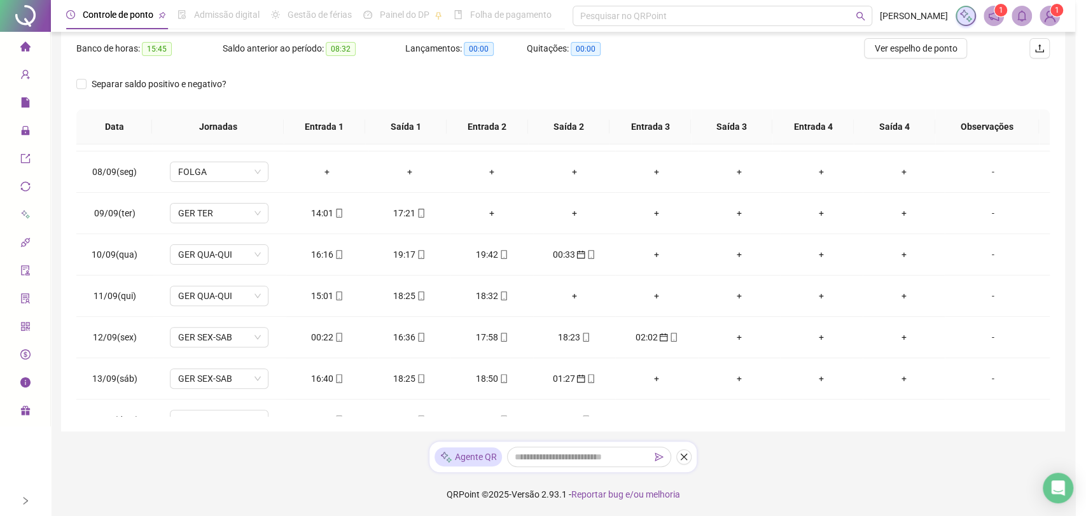
type input "**********"
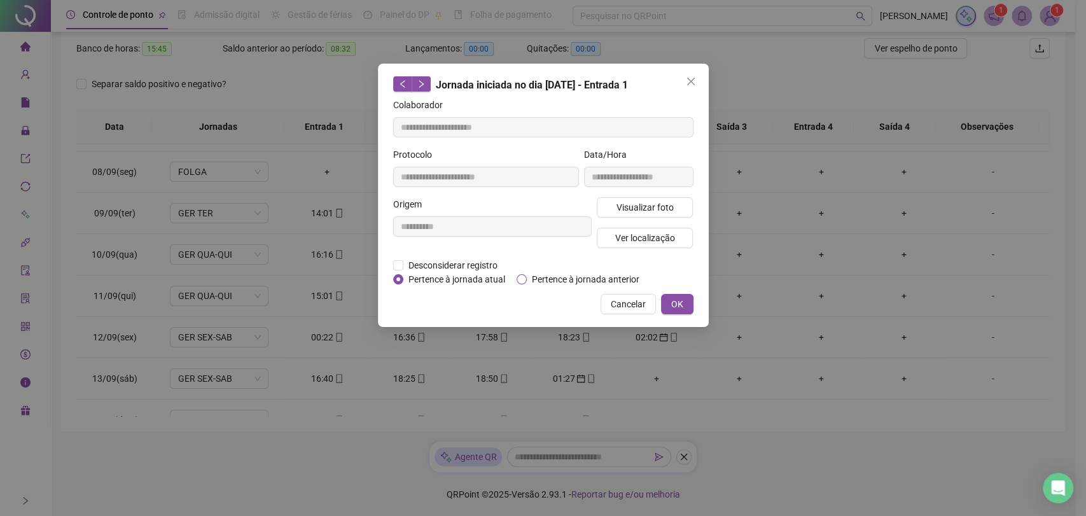
click at [545, 277] on span "Pertence à jornada anterior" at bounding box center [586, 279] width 118 height 14
click at [671, 302] on span "OK" at bounding box center [677, 304] width 12 height 14
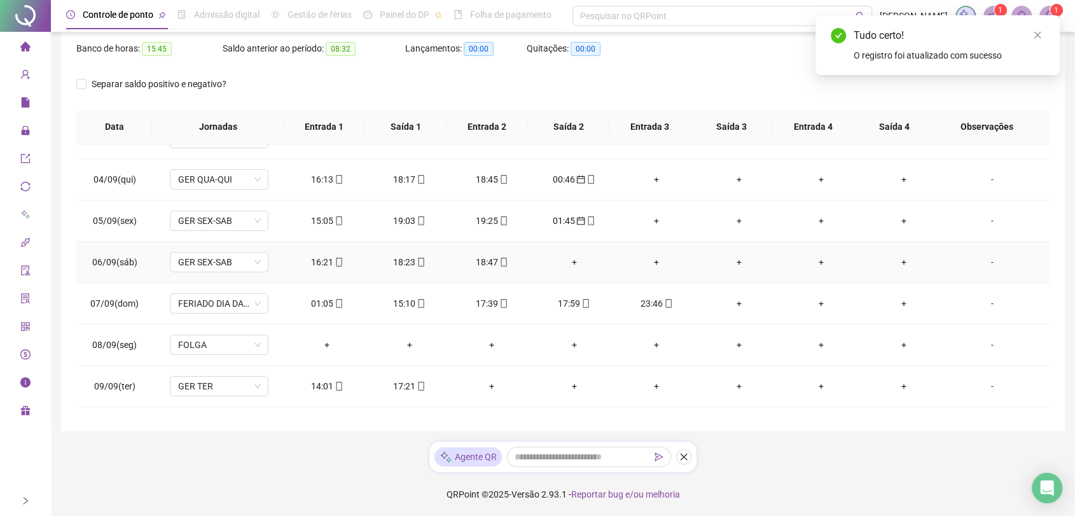
scroll to position [141, 0]
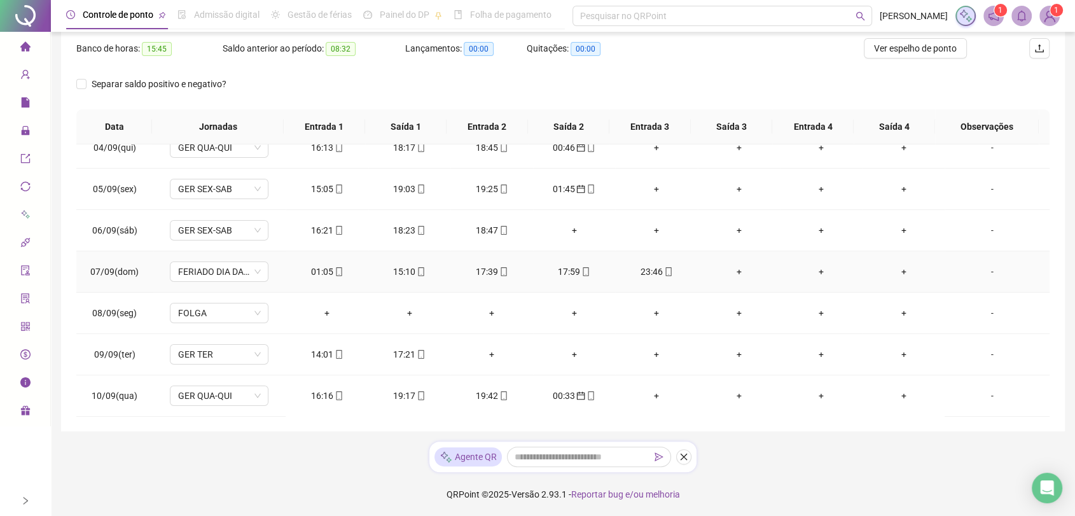
click at [313, 270] on div "01:05" at bounding box center [327, 272] width 62 height 14
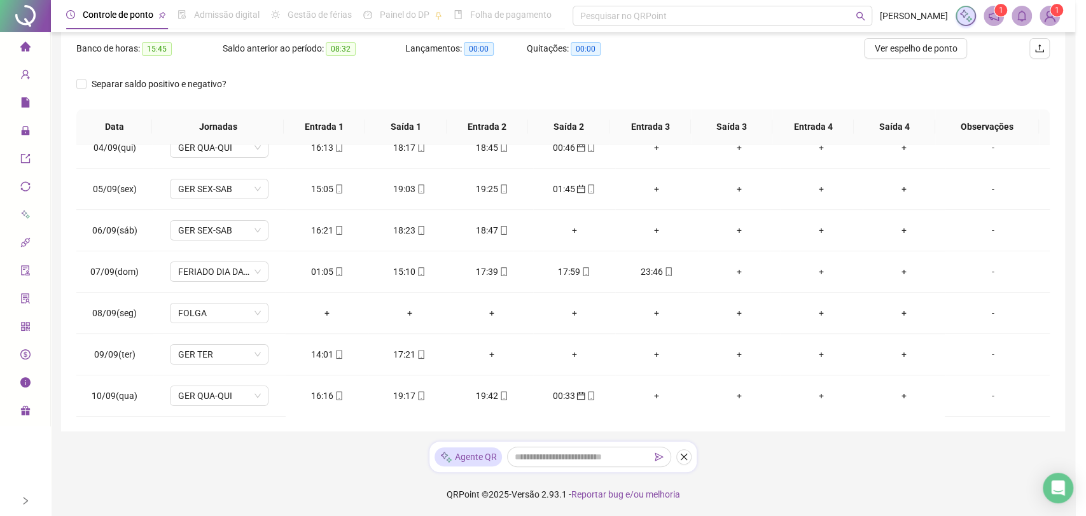
type input "**********"
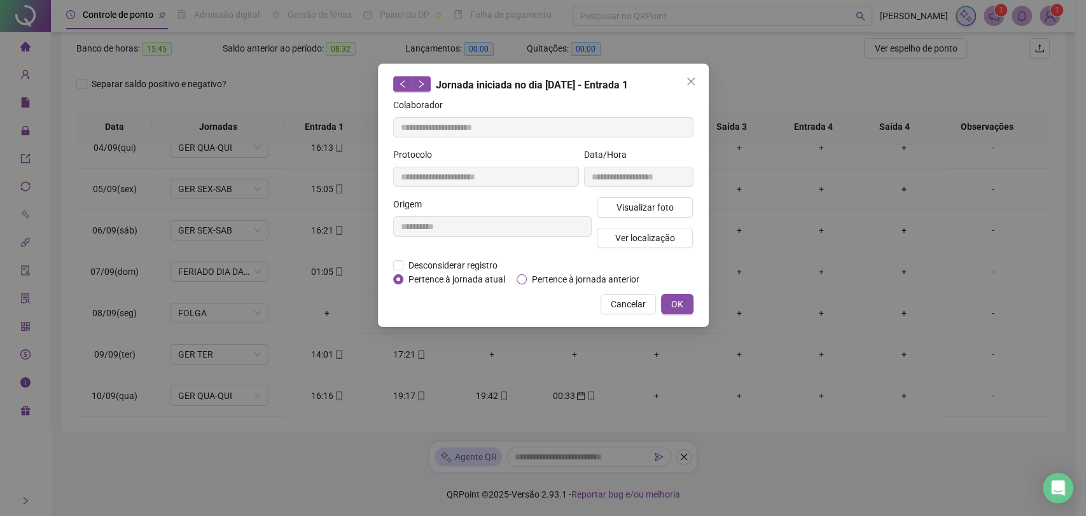
click at [578, 276] on span "Pertence à jornada anterior" at bounding box center [586, 279] width 118 height 14
click at [684, 306] on button "OK" at bounding box center [677, 304] width 32 height 20
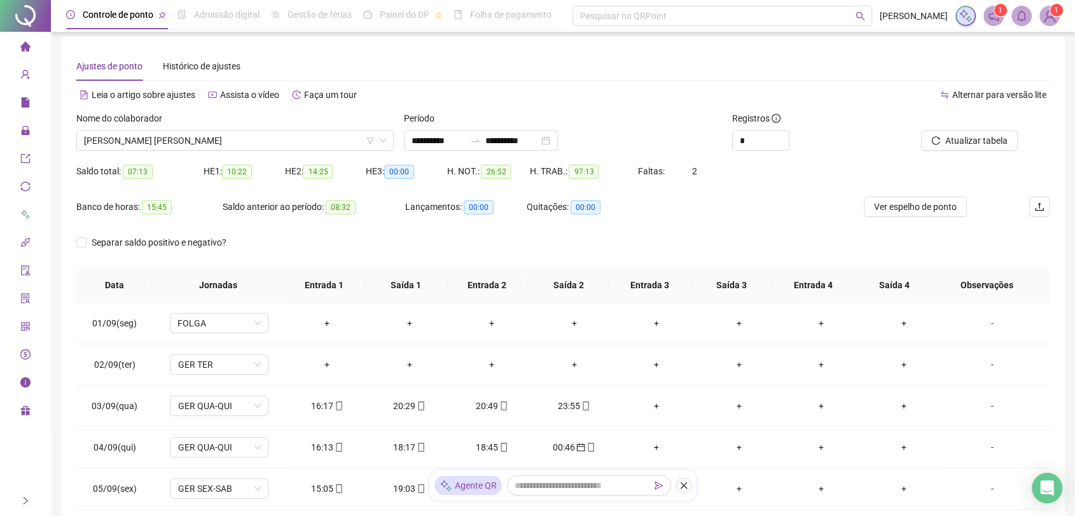
scroll to position [0, 0]
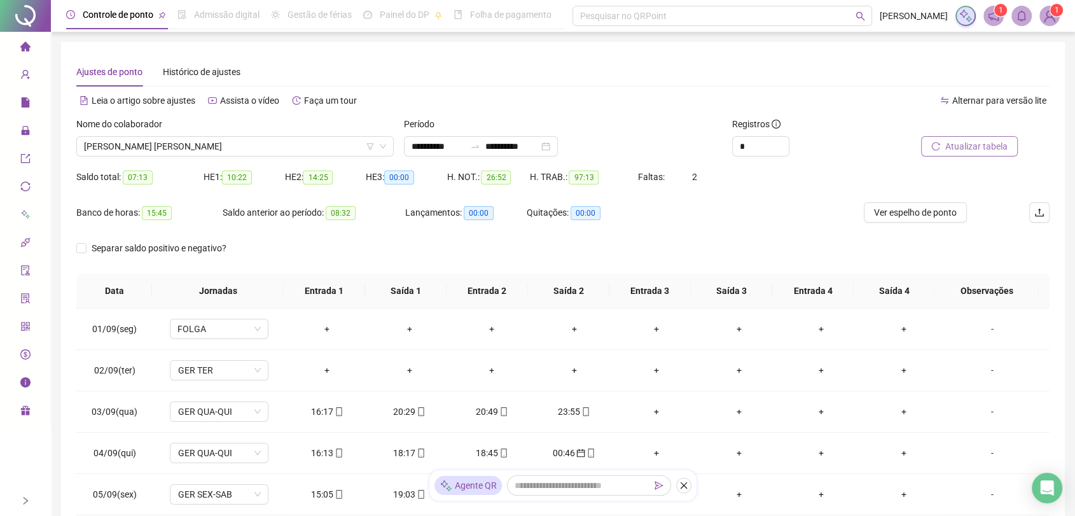
click at [964, 144] on span "Atualizar tabela" at bounding box center [977, 146] width 62 height 14
click at [218, 149] on span "[PERSON_NAME] [PERSON_NAME]" at bounding box center [235, 146] width 302 height 19
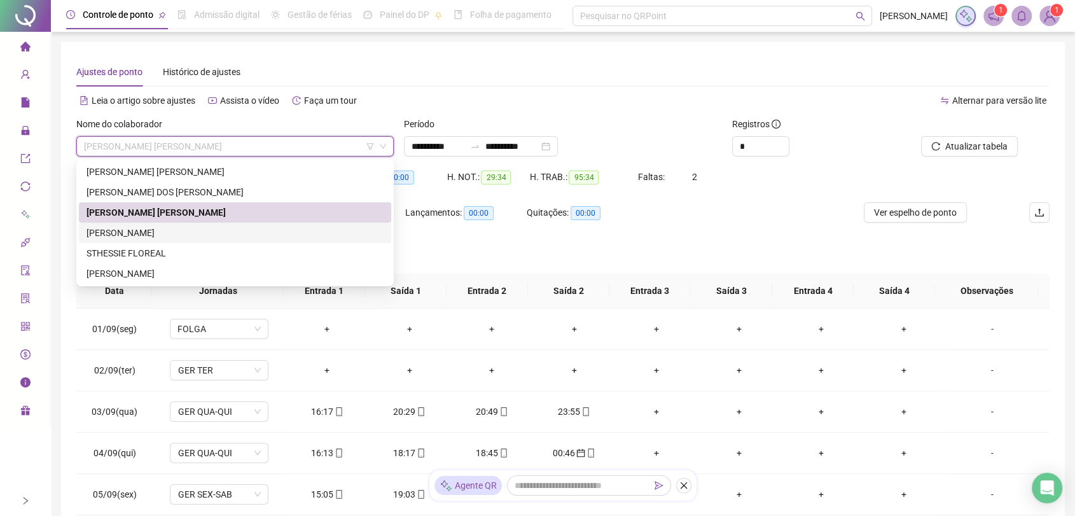
click at [185, 228] on div "[PERSON_NAME]" at bounding box center [235, 233] width 297 height 14
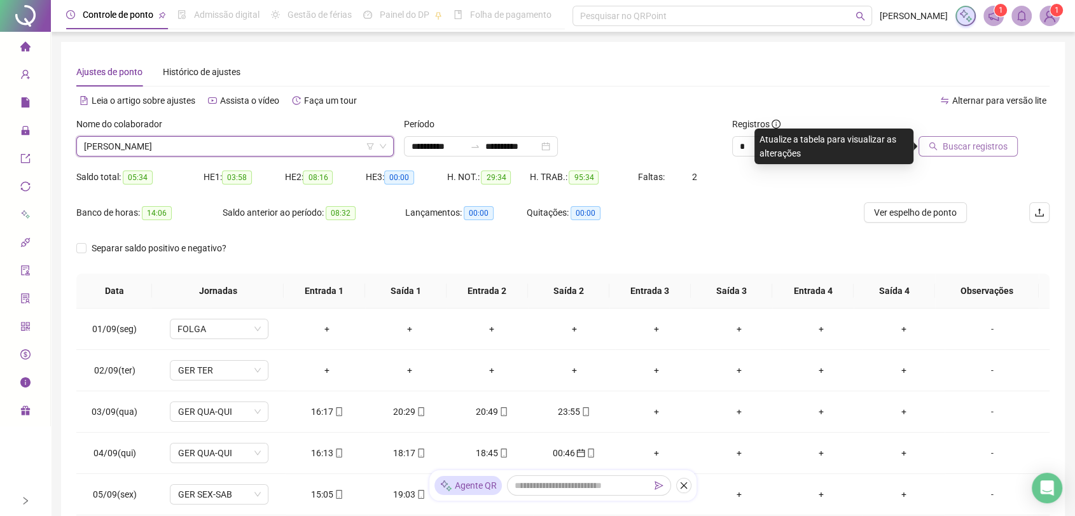
click at [953, 149] on span "Buscar registros" at bounding box center [975, 146] width 65 height 14
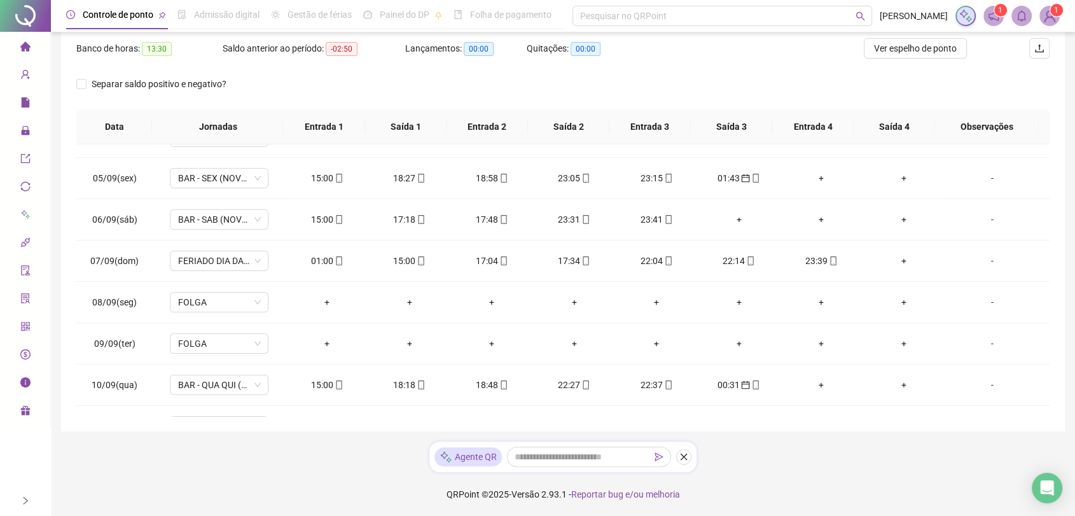
scroll to position [212, 0]
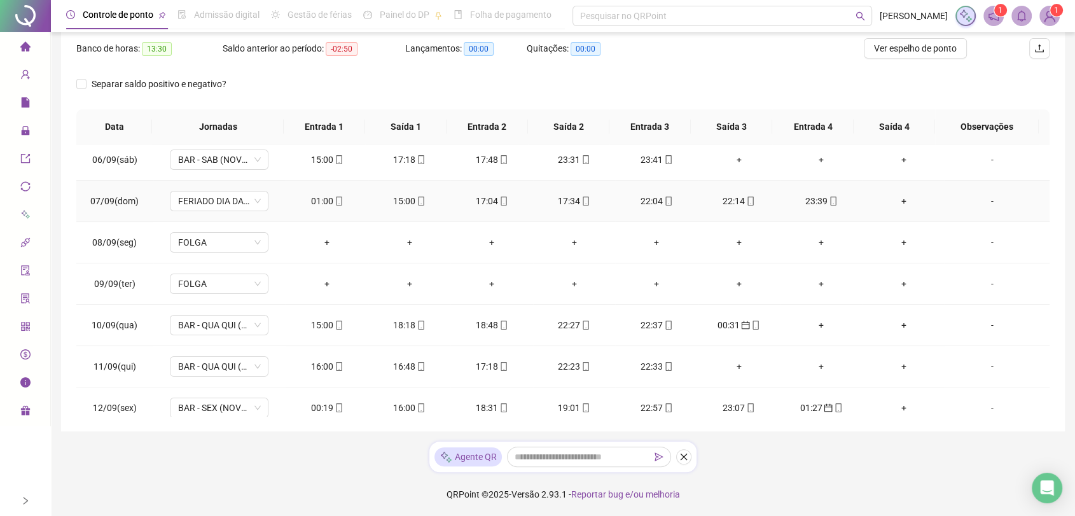
click at [314, 202] on div "01:00" at bounding box center [327, 201] width 62 height 14
type input "**********"
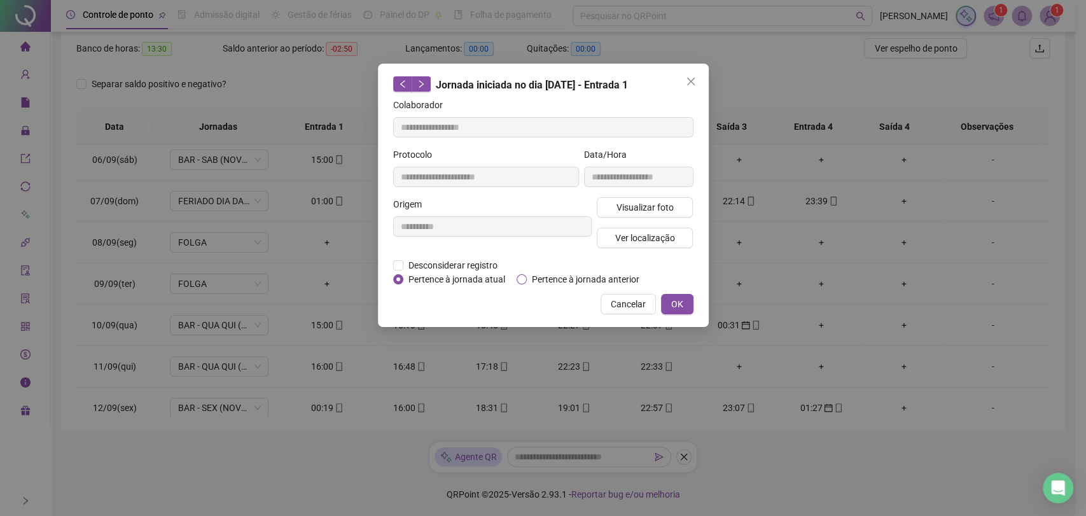
click at [586, 281] on span "Pertence à jornada anterior" at bounding box center [586, 279] width 118 height 14
click at [676, 300] on span "OK" at bounding box center [677, 304] width 12 height 14
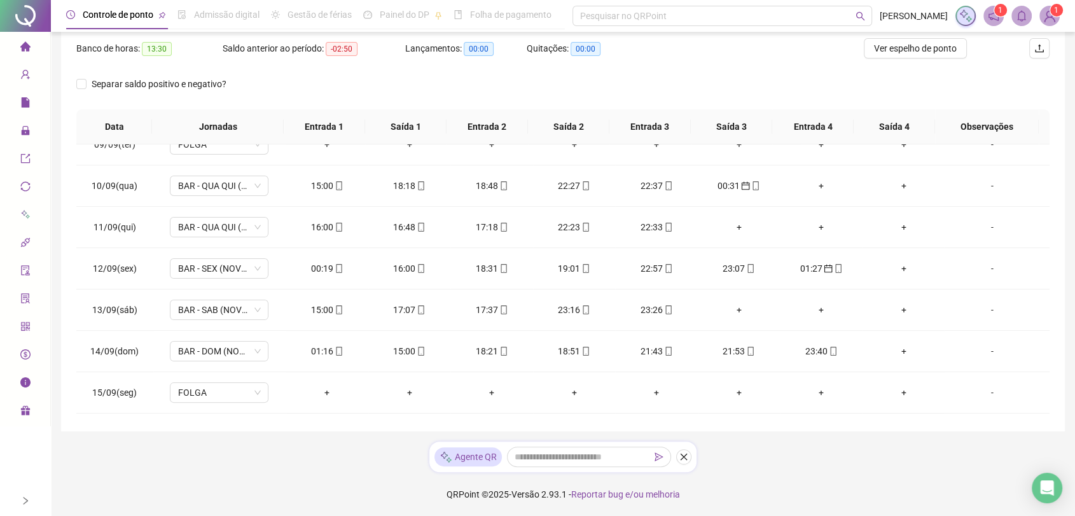
scroll to position [353, 0]
click at [315, 263] on div "00:19" at bounding box center [327, 267] width 62 height 14
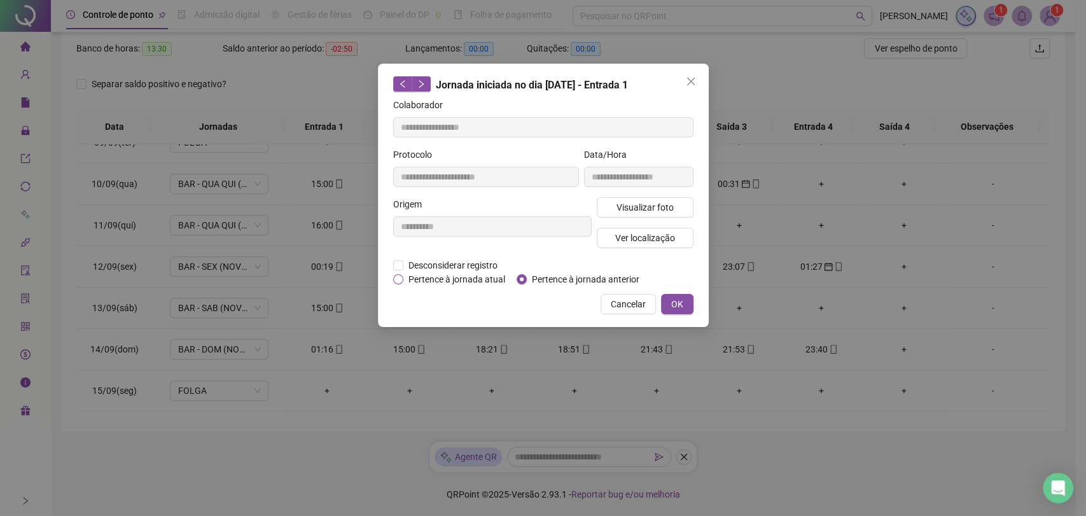
type input "**********"
click at [587, 277] on span "Pertence à jornada anterior" at bounding box center [586, 279] width 118 height 14
click at [680, 299] on span "OK" at bounding box center [677, 304] width 12 height 14
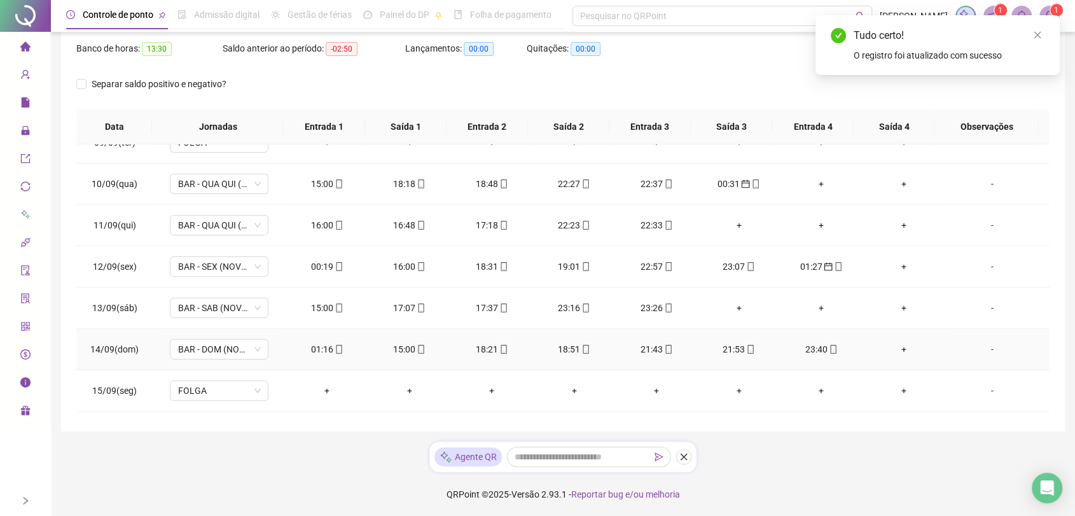
click at [318, 347] on div "01:16" at bounding box center [327, 349] width 62 height 14
type input "**********"
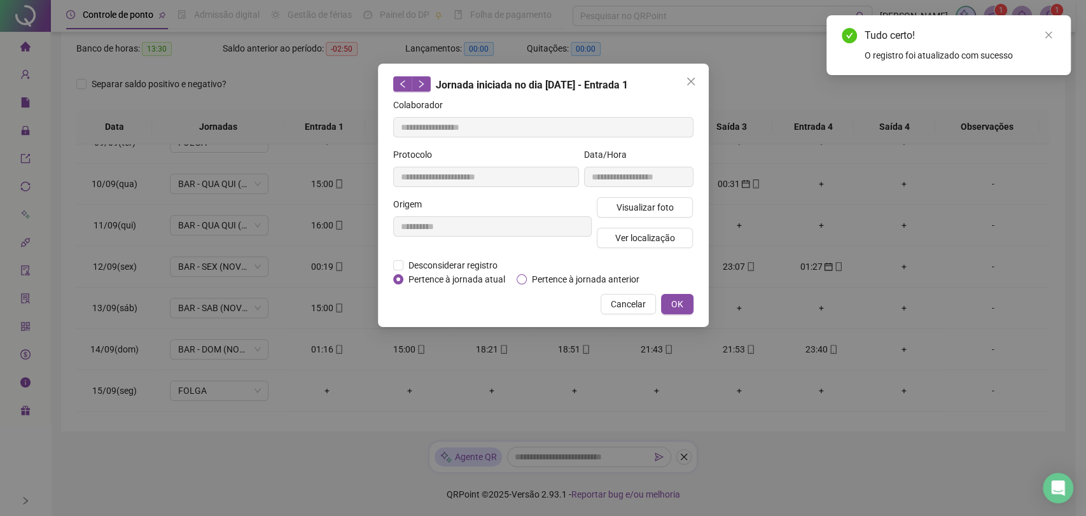
click at [550, 279] on span "Pertence à jornada anterior" at bounding box center [586, 279] width 118 height 14
click at [670, 302] on button "OK" at bounding box center [677, 304] width 32 height 20
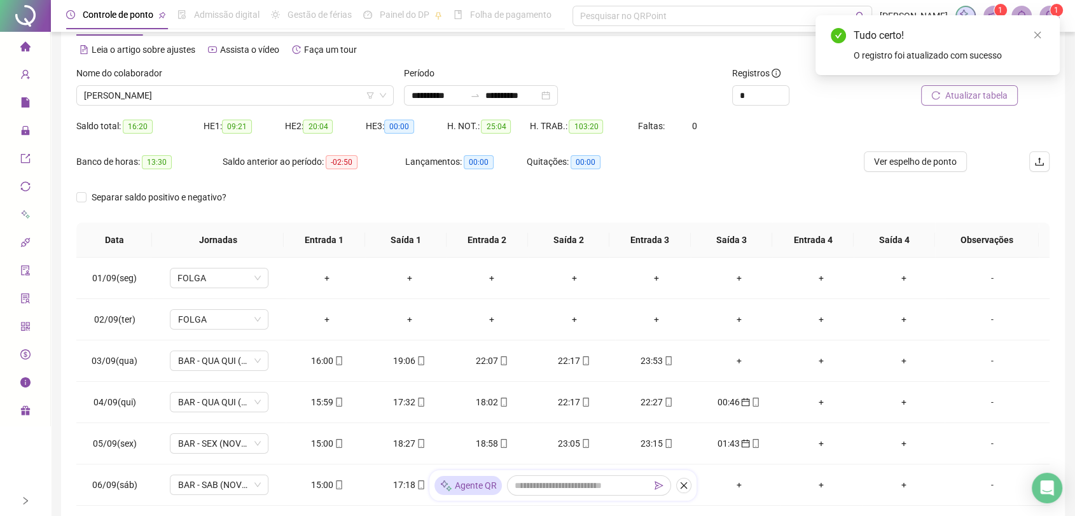
scroll to position [0, 0]
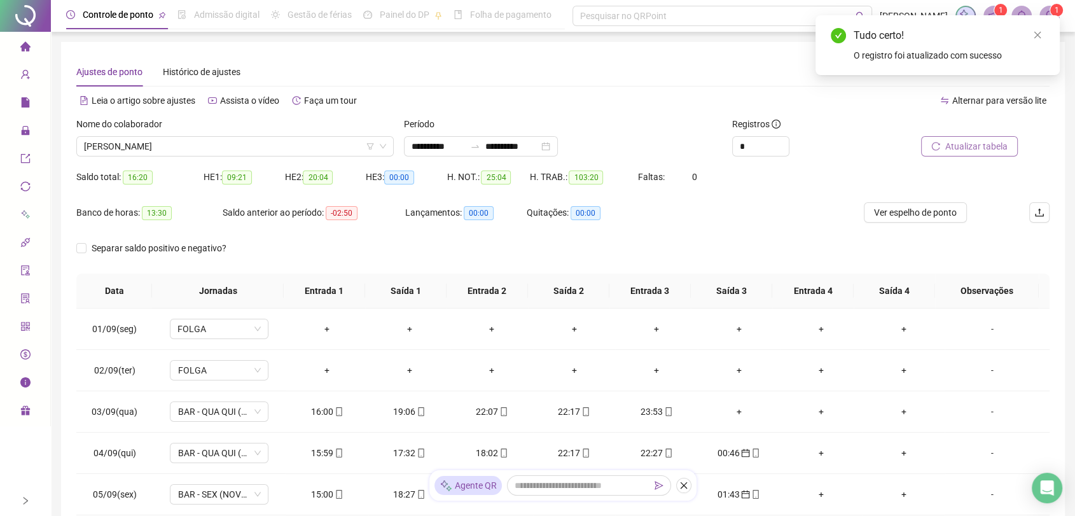
click at [960, 146] on span "Atualizar tabela" at bounding box center [977, 146] width 62 height 14
